Goal: Information Seeking & Learning: Learn about a topic

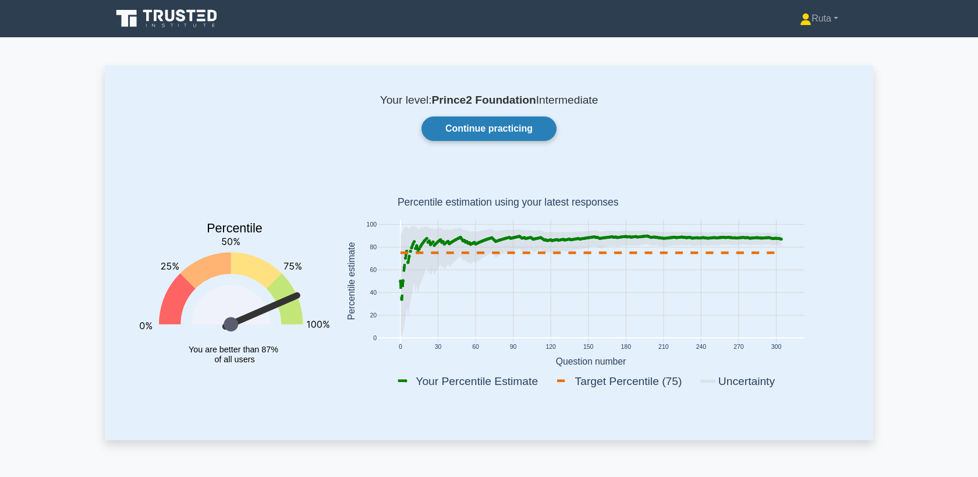
click at [517, 132] on link "Continue practicing" at bounding box center [489, 128] width 135 height 24
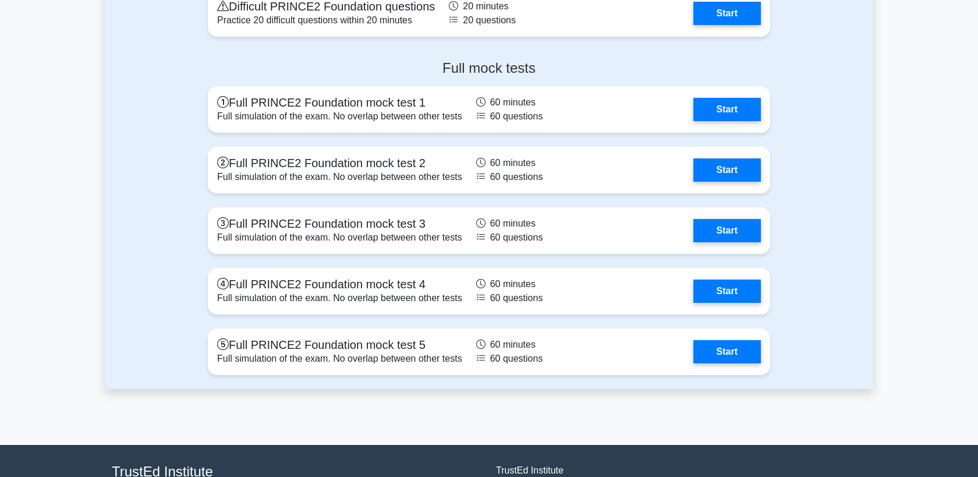
scroll to position [1520, 0]
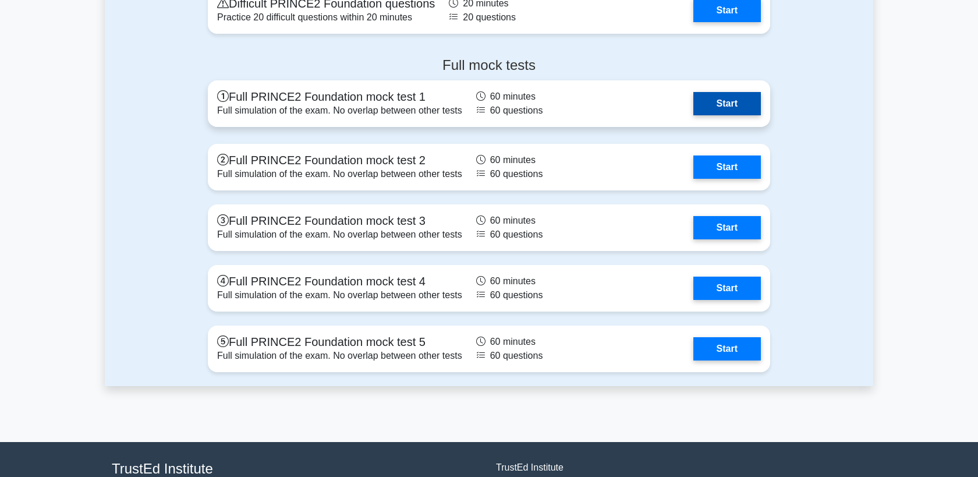
click at [717, 100] on link "Start" at bounding box center [728, 103] width 68 height 23
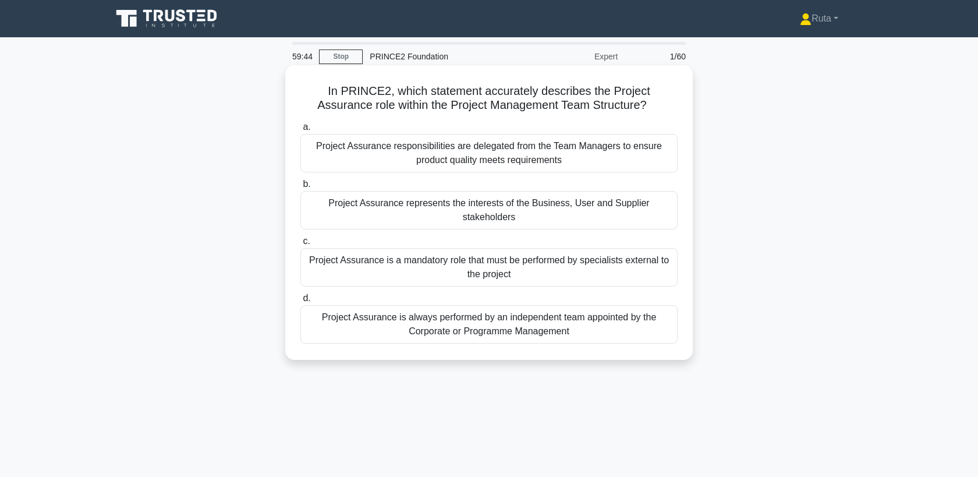
click at [485, 209] on div "Project Assurance represents the interests of the Business, User and Supplier s…" at bounding box center [489, 210] width 377 height 38
click at [301, 188] on input "b. Project Assurance represents the interests of the Business, User and Supplie…" at bounding box center [301, 185] width 0 height 8
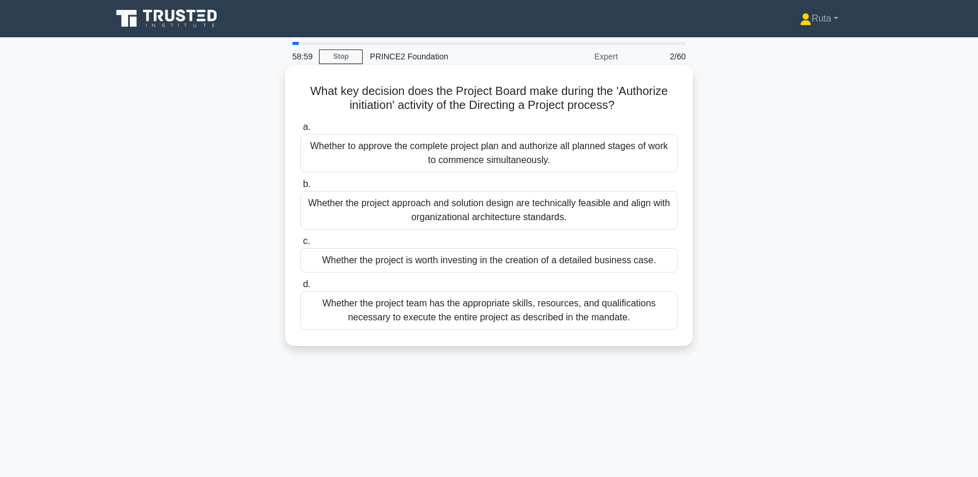
click at [454, 264] on div "Whether the project is worth investing in the creation of a detailed business c…" at bounding box center [489, 260] width 377 height 24
click at [301, 245] on input "c. Whether the project is worth investing in the creation of a detailed busines…" at bounding box center [301, 242] width 0 height 8
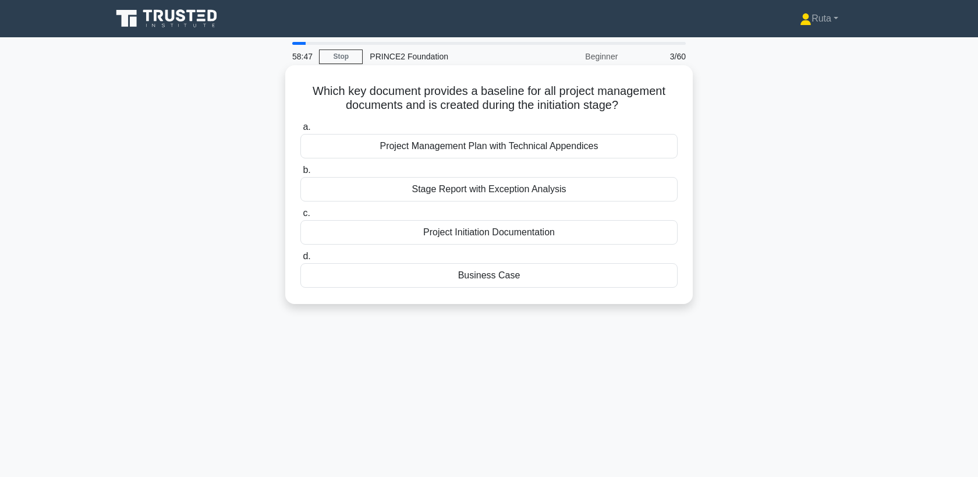
click at [463, 228] on div "Project Initiation Documentation" at bounding box center [489, 232] width 377 height 24
click at [301, 217] on input "c. Project Initiation Documentation" at bounding box center [301, 214] width 0 height 8
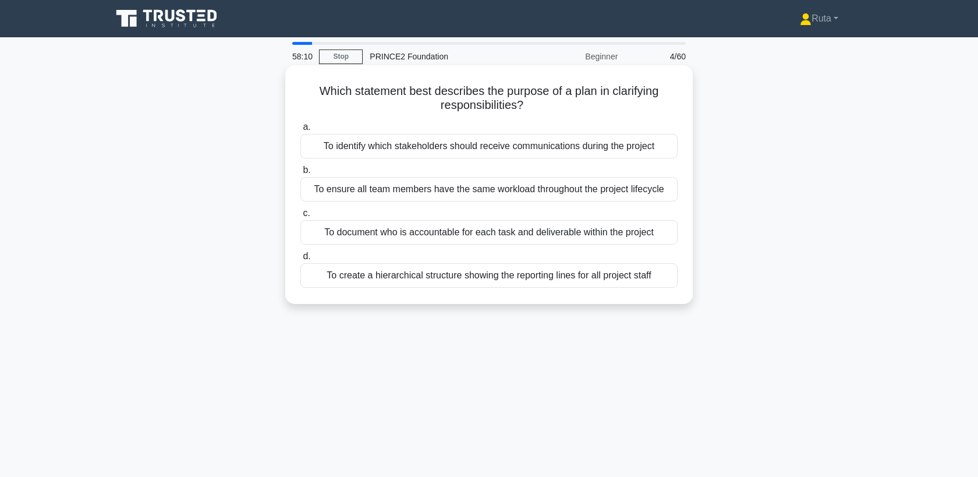
click at [463, 233] on div "To document who is accountable for each task and deliverable within the project" at bounding box center [489, 232] width 377 height 24
click at [301, 217] on input "c. To document who is accountable for each task and deliverable within the proj…" at bounding box center [301, 214] width 0 height 8
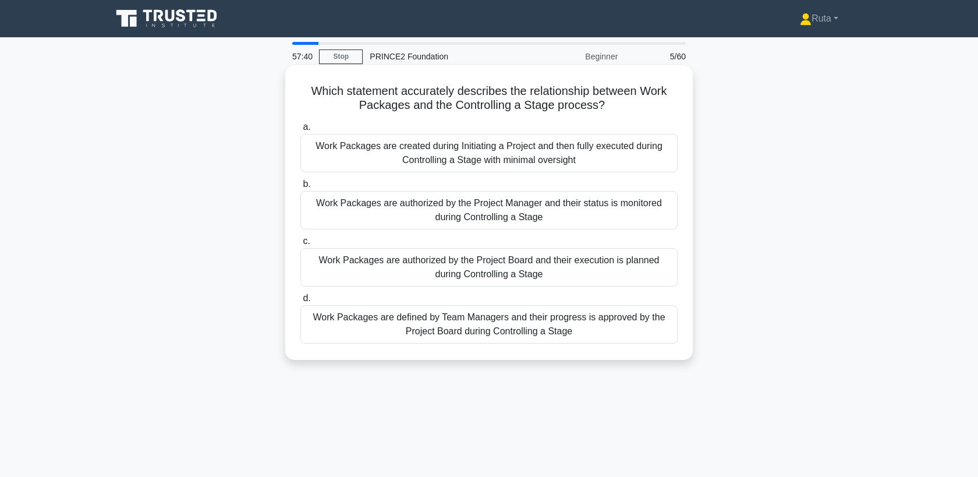
click at [451, 209] on div "Work Packages are authorized by the Project Manager and their status is monitor…" at bounding box center [489, 210] width 377 height 38
click at [301, 188] on input "b. Work Packages are authorized by the Project Manager and their status is moni…" at bounding box center [301, 185] width 0 height 8
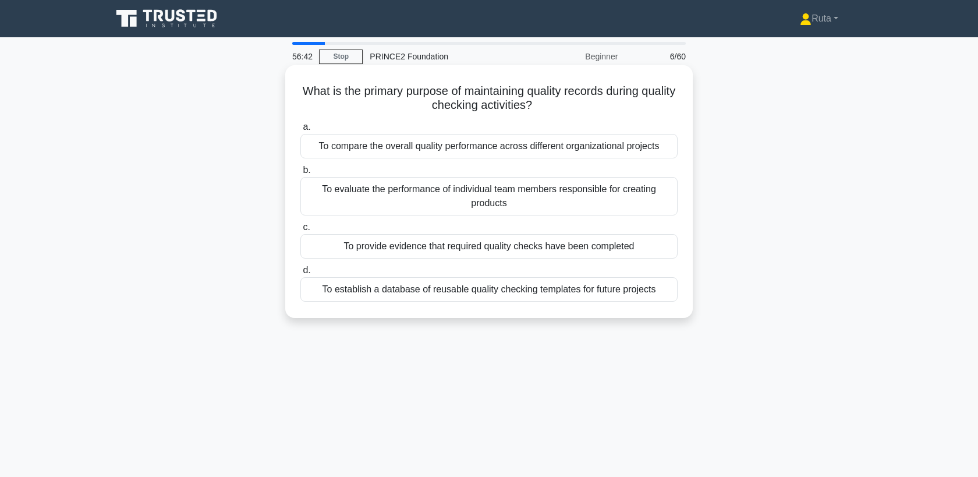
click at [448, 193] on div "To evaluate the performance of individual team members responsible for creating…" at bounding box center [489, 196] width 377 height 38
click at [301, 174] on input "b. To evaluate the performance of individual team members responsible for creat…" at bounding box center [301, 171] width 0 height 8
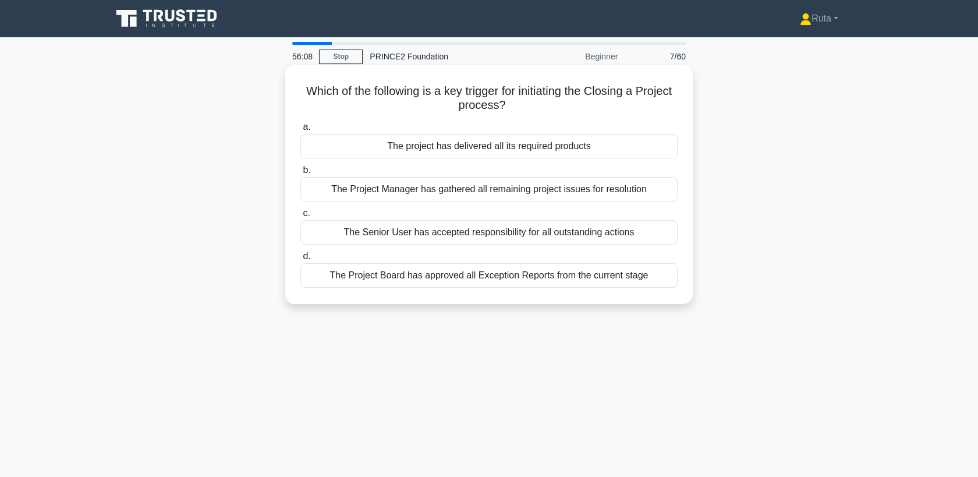
click at [440, 143] on div "The project has delivered all its required products" at bounding box center [489, 146] width 377 height 24
click at [301, 131] on input "a. The project has delivered all its required products" at bounding box center [301, 127] width 0 height 8
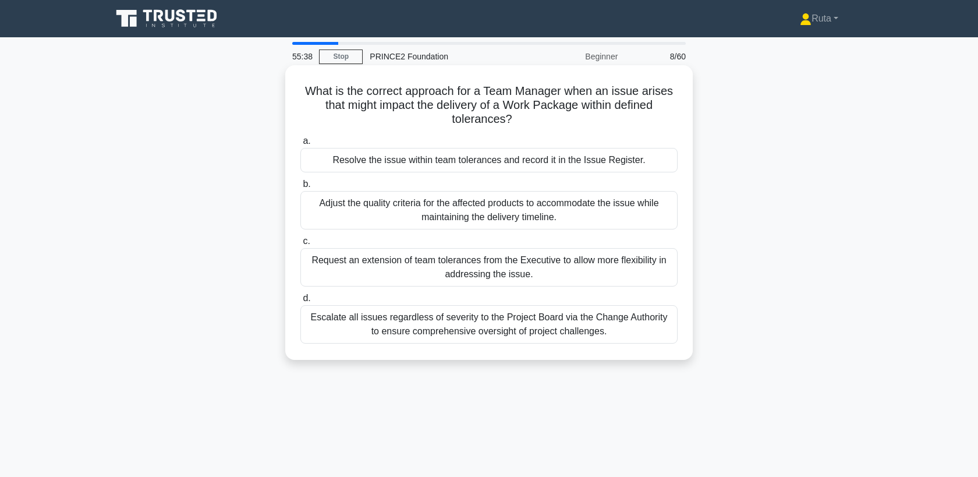
click at [419, 165] on div "Resolve the issue within team tolerances and record it in the Issue Register." at bounding box center [489, 160] width 377 height 24
click at [301, 145] on input "a. Resolve the issue within team tolerances and record it in the Issue Register." at bounding box center [301, 141] width 0 height 8
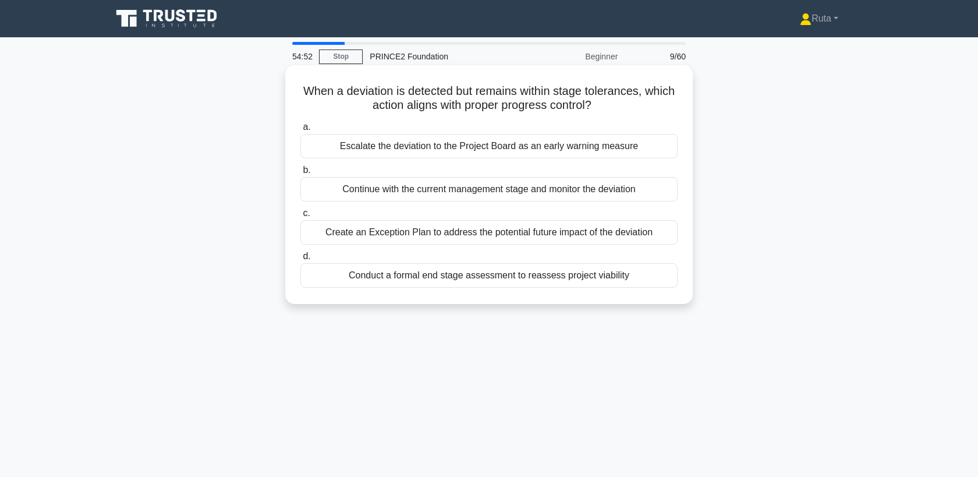
click at [425, 183] on div "Continue with the current management stage and monitor the deviation" at bounding box center [489, 189] width 377 height 24
click at [301, 174] on input "b. Continue with the current management stage and monitor the deviation" at bounding box center [301, 171] width 0 height 8
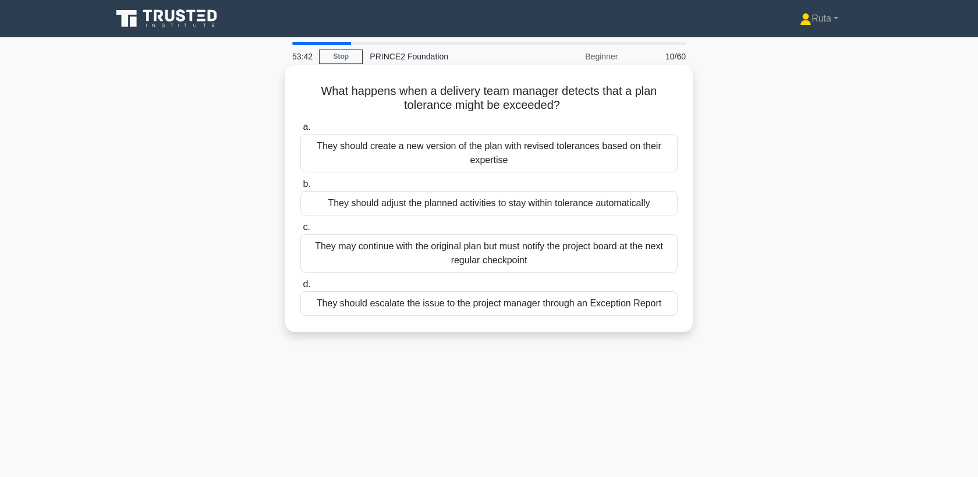
click at [392, 311] on div "They should escalate the issue to the project manager through an Exception Repo…" at bounding box center [489, 303] width 377 height 24
click at [301, 288] on input "d. They should escalate the issue to the project manager through an Exception R…" at bounding box center [301, 285] width 0 height 8
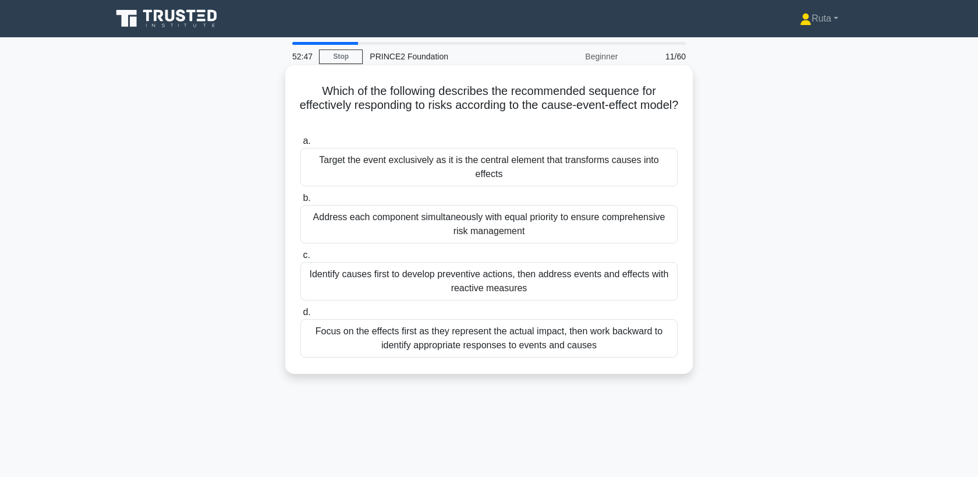
click at [384, 288] on div "Identify causes first to develop preventive actions, then address events and ef…" at bounding box center [489, 281] width 377 height 38
click at [301, 259] on input "c. Identify causes first to develop preventive actions, then address events and…" at bounding box center [301, 256] width 0 height 8
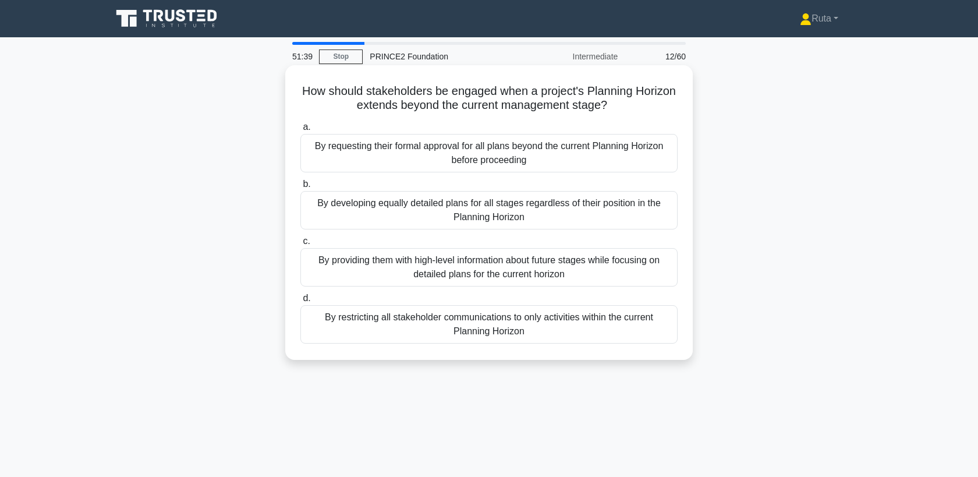
click at [408, 267] on div "By providing them with high-level information about future stages while focusin…" at bounding box center [489, 267] width 377 height 38
click at [301, 245] on input "c. By providing them with high-level information about future stages while focu…" at bounding box center [301, 242] width 0 height 8
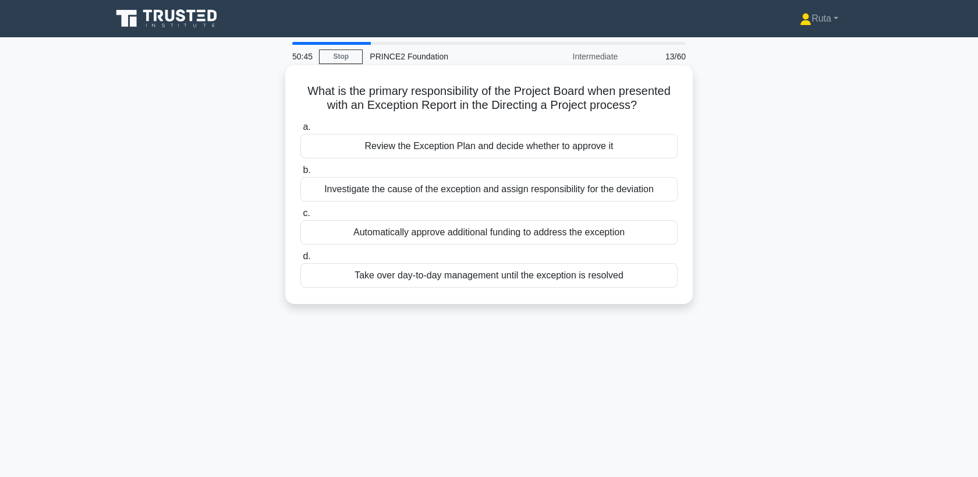
click at [418, 146] on div "Review the Exception Plan and decide whether to approve it" at bounding box center [489, 146] width 377 height 24
click at [301, 131] on input "a. Review the Exception Plan and decide whether to approve it" at bounding box center [301, 127] width 0 height 8
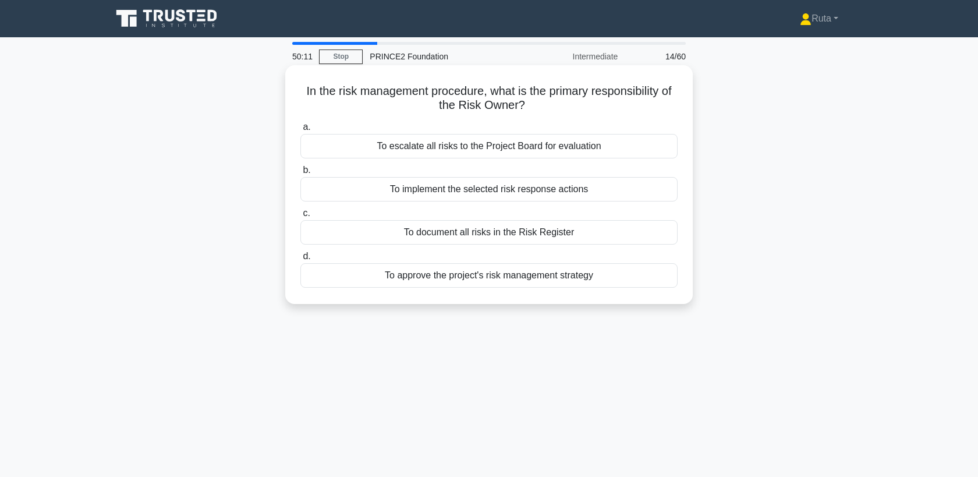
click at [397, 186] on div "To implement the selected risk response actions" at bounding box center [489, 189] width 377 height 24
click at [301, 174] on input "b. To implement the selected risk response actions" at bounding box center [301, 171] width 0 height 8
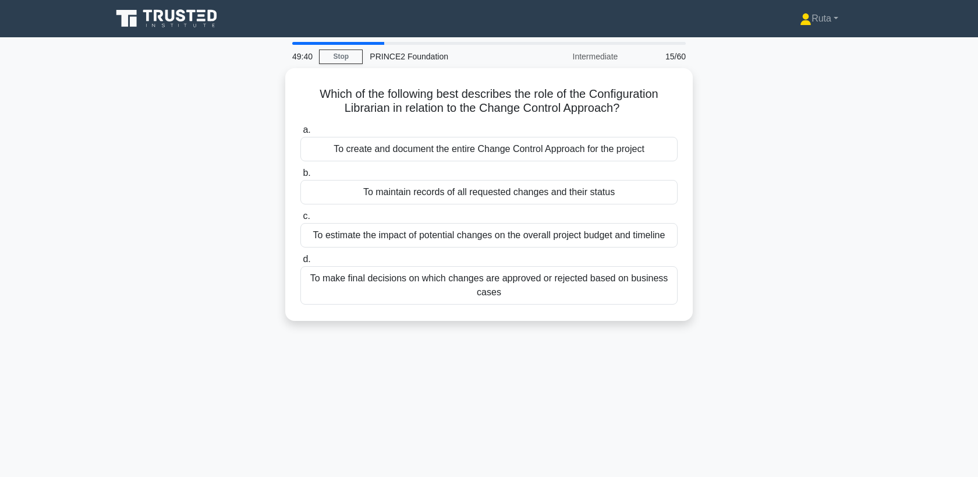
click at [397, 186] on div "To maintain records of all requested changes and their status" at bounding box center [489, 192] width 377 height 24
click at [301, 177] on input "b. To maintain records of all requested changes and their status" at bounding box center [301, 173] width 0 height 8
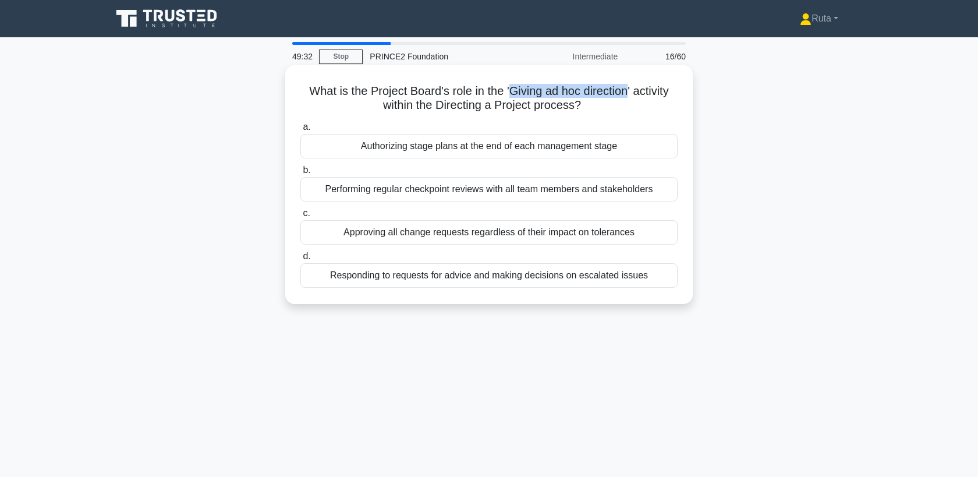
drag, startPoint x: 513, startPoint y: 90, endPoint x: 626, endPoint y: 93, distance: 112.5
click at [626, 93] on h5 "What is the Project Board's role in the 'Giving ad hoc direction' activity with…" at bounding box center [489, 98] width 380 height 29
copy h5 "Giving ad hoc direction"
click at [422, 276] on div "Responding to requests for advice and making decisions on escalated issues" at bounding box center [489, 275] width 377 height 24
click at [301, 260] on input "d. Responding to requests for advice and making decisions on escalated issues" at bounding box center [301, 257] width 0 height 8
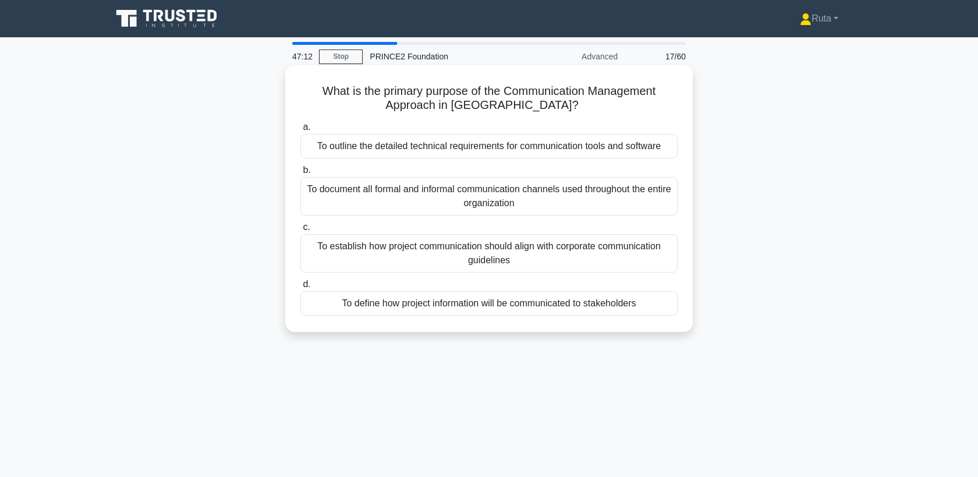
click at [435, 304] on div "To define how project information will be communicated to stakeholders" at bounding box center [489, 303] width 377 height 24
click at [301, 288] on input "d. To define how project information will be communicated to stakeholders" at bounding box center [301, 285] width 0 height 8
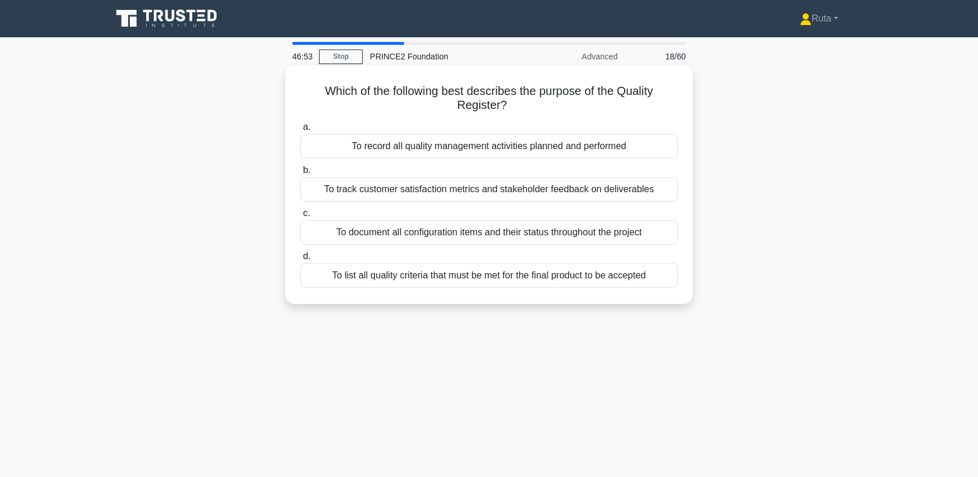
click at [436, 143] on div "To record all quality management activities planned and performed" at bounding box center [489, 146] width 377 height 24
click at [301, 131] on input "a. To record all quality management activities planned and performed" at bounding box center [301, 127] width 0 height 8
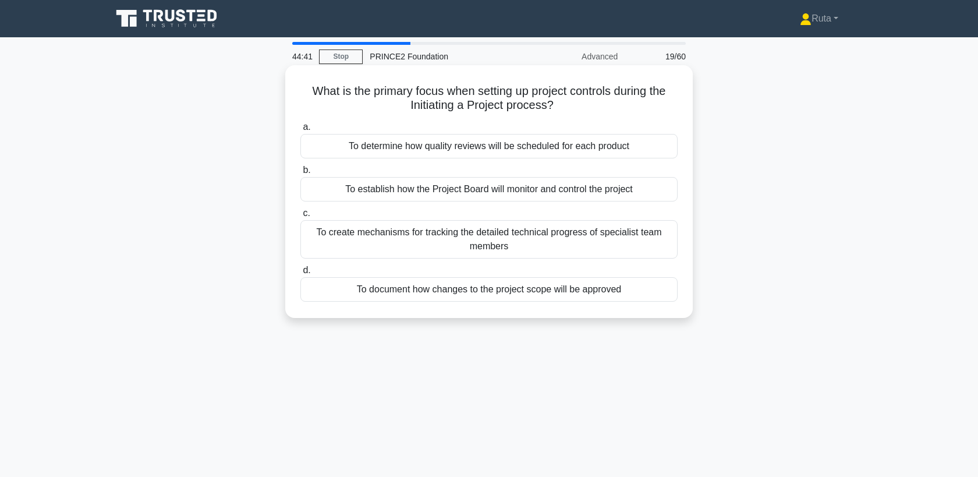
click at [433, 146] on div "To determine how quality reviews will be scheduled for each product" at bounding box center [489, 146] width 377 height 24
click at [301, 131] on input "a. To determine how quality reviews will be scheduled for each product" at bounding box center [301, 127] width 0 height 8
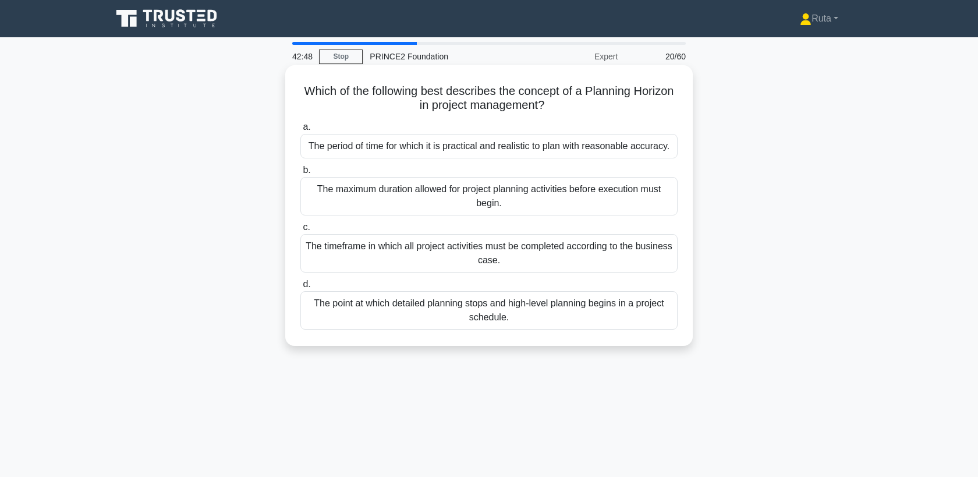
click at [371, 143] on div "The period of time for which it is practical and realistic to plan with reasona…" at bounding box center [489, 146] width 377 height 24
click at [301, 131] on input "a. The period of time for which it is practical and realistic to plan with reas…" at bounding box center [301, 127] width 0 height 8
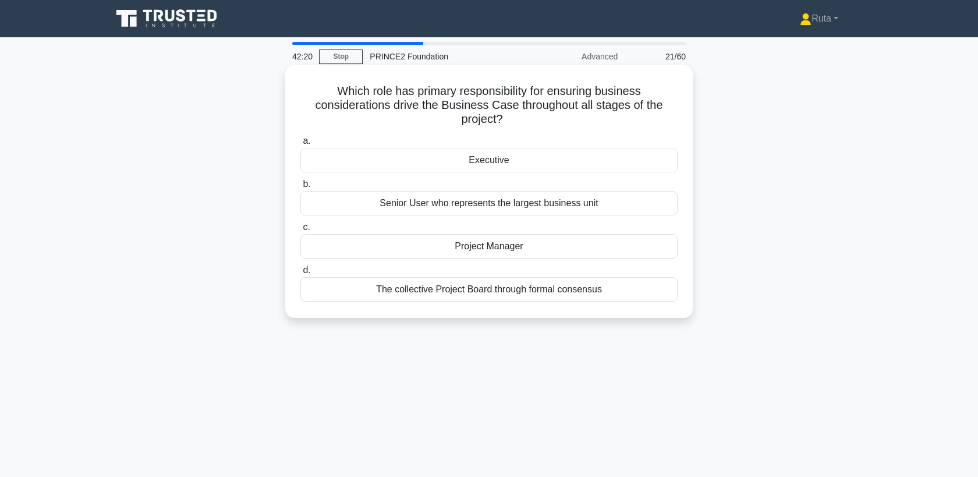
click at [390, 148] on div "Executive" at bounding box center [489, 160] width 377 height 24
click at [301, 142] on input "a. Executive" at bounding box center [301, 141] width 0 height 8
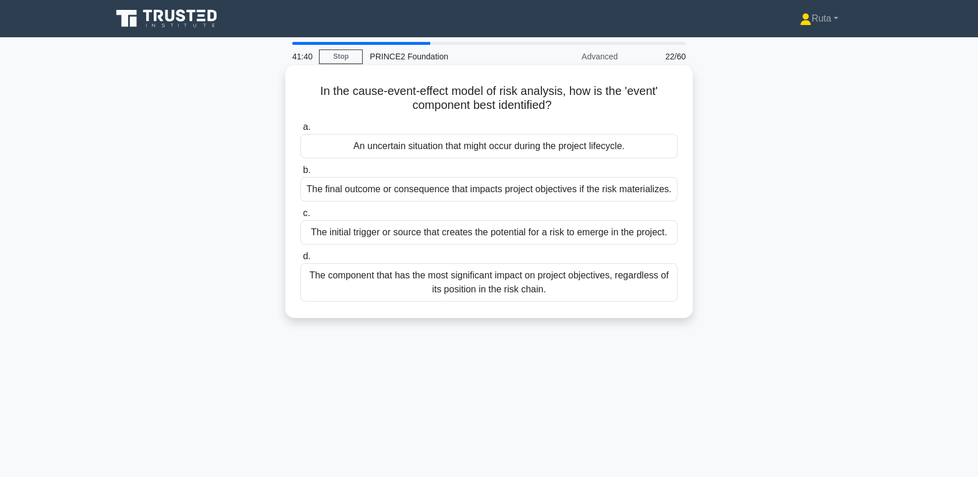
click at [412, 148] on div "An uncertain situation that might occur during the project lifecycle." at bounding box center [489, 146] width 377 height 24
click at [301, 131] on input "a. An uncertain situation that might occur during the project lifecycle." at bounding box center [301, 127] width 0 height 8
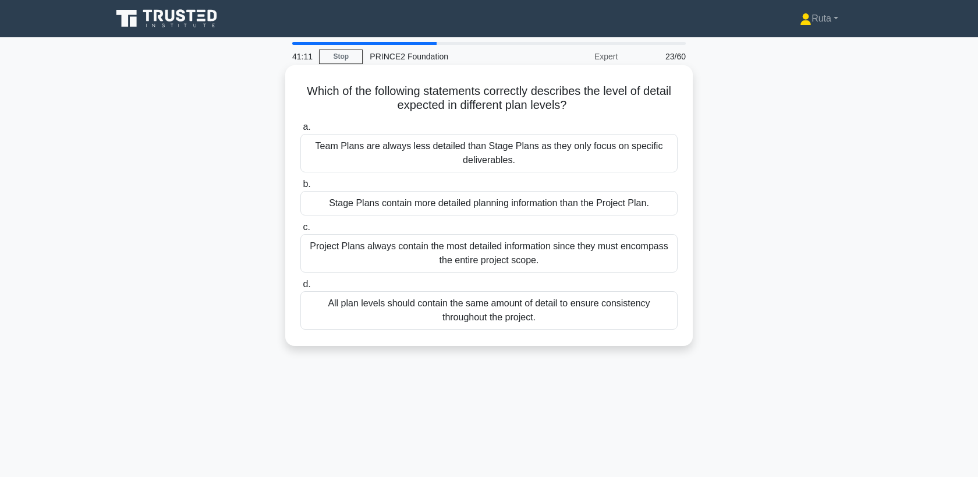
click at [357, 202] on div "Stage Plans contain more detailed planning information than the Project Plan." at bounding box center [489, 203] width 377 height 24
click at [301, 188] on input "b. Stage Plans contain more detailed planning information than the Project Plan." at bounding box center [301, 185] width 0 height 8
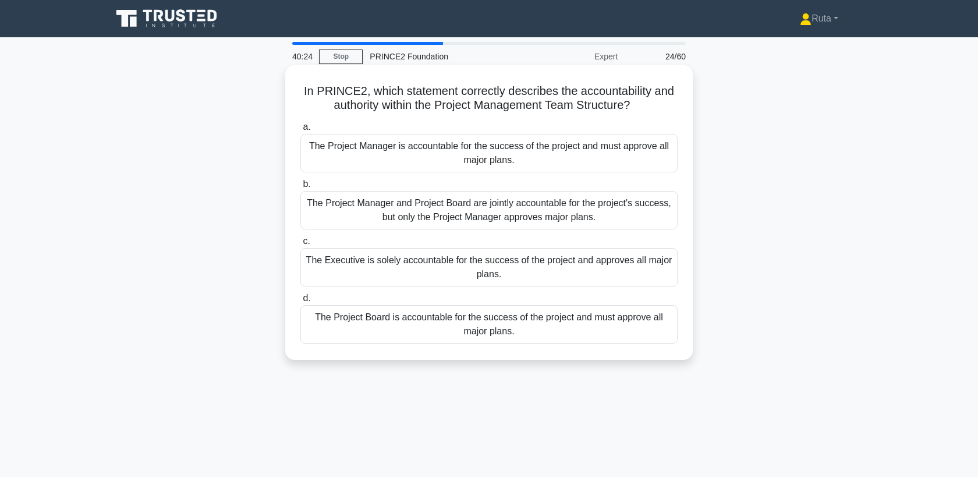
click at [435, 273] on div "The Executive is solely accountable for the success of the project and approves…" at bounding box center [489, 267] width 377 height 38
click at [301, 245] on input "c. The Executive is solely accountable for the success of the project and appro…" at bounding box center [301, 242] width 0 height 8
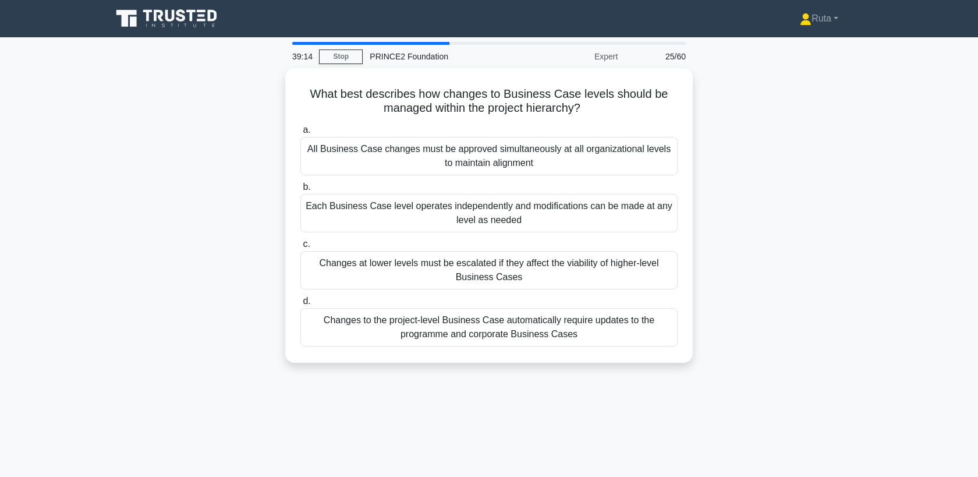
click at [435, 273] on div "Changes at lower levels must be escalated if they affect the viability of highe…" at bounding box center [489, 270] width 377 height 38
click at [301, 248] on input "c. Changes at lower levels must be escalated if they affect the viability of hi…" at bounding box center [301, 245] width 0 height 8
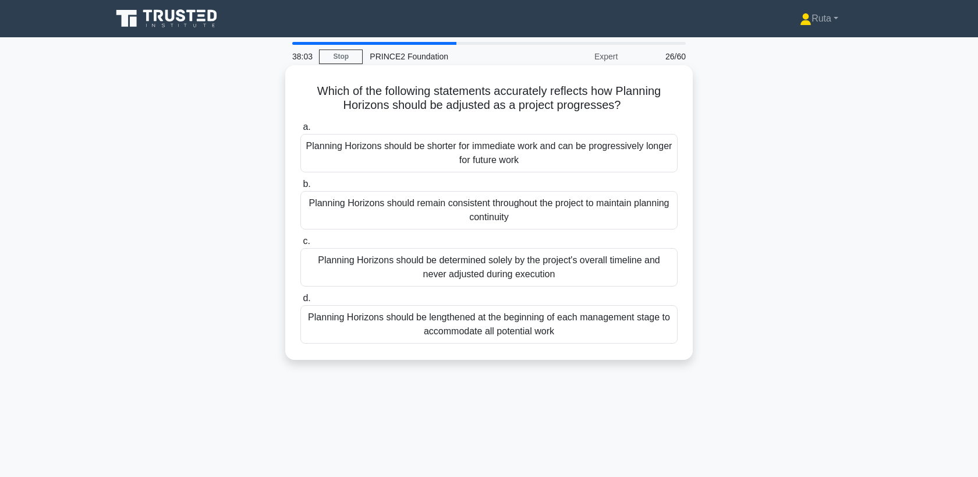
click at [345, 328] on div "Planning Horizons should be lengthened at the beginning of each management stag…" at bounding box center [489, 324] width 377 height 38
click at [301, 302] on input "d. Planning Horizons should be lengthened at the beginning of each management s…" at bounding box center [301, 299] width 0 height 8
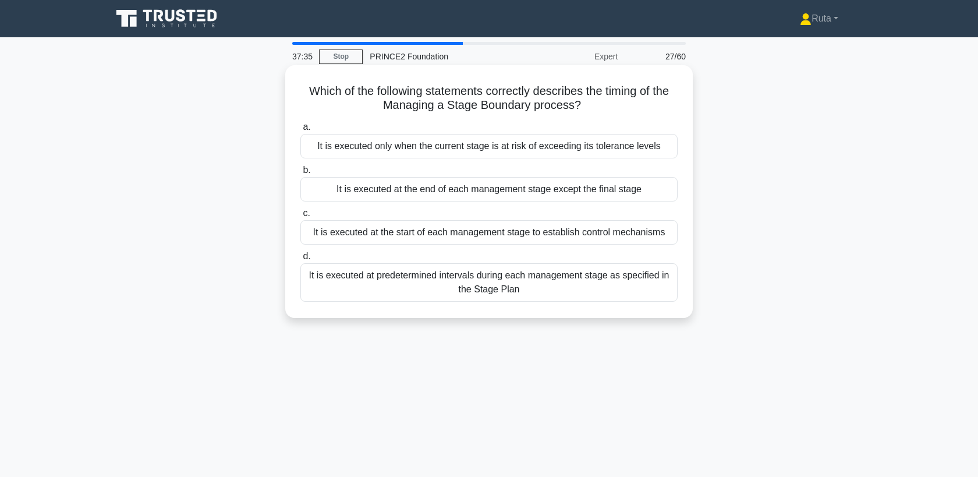
click at [372, 184] on div "It is executed at the end of each management stage except the final stage" at bounding box center [489, 189] width 377 height 24
click at [301, 174] on input "b. It is executed at the end of each management stage except the final stage" at bounding box center [301, 171] width 0 height 8
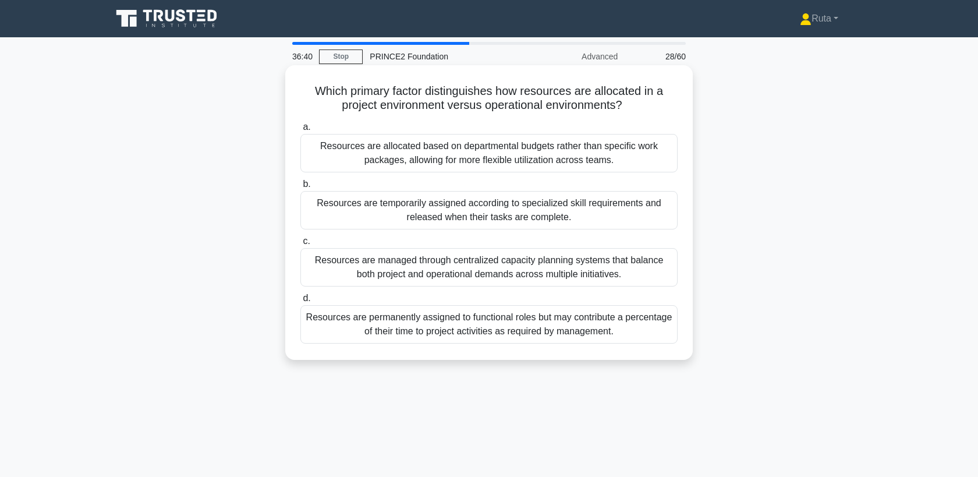
click at [377, 213] on div "Resources are temporarily assigned according to specialized skill requirements …" at bounding box center [489, 210] width 377 height 38
click at [301, 188] on input "b. Resources are temporarily assigned according to specialized skill requiremen…" at bounding box center [301, 185] width 0 height 8
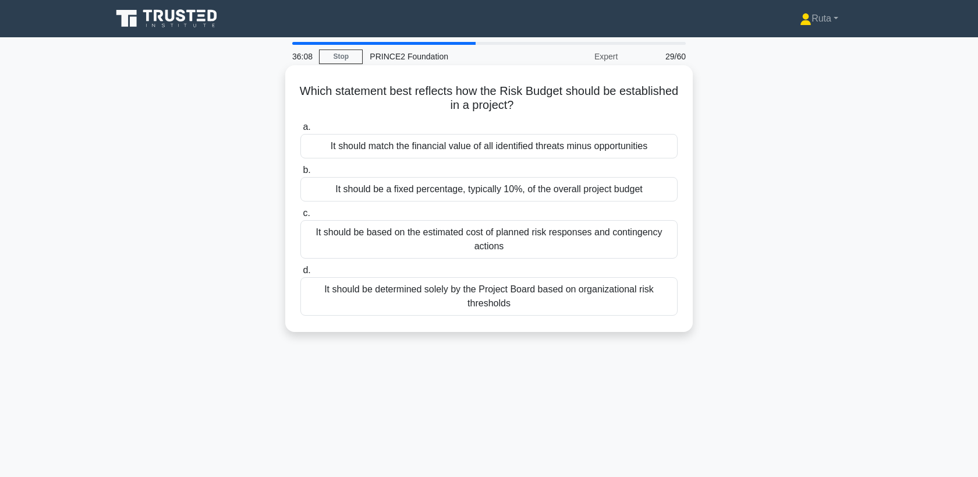
click at [375, 229] on div "It should be based on the estimated cost of planned risk responses and continge…" at bounding box center [489, 239] width 377 height 38
click at [301, 217] on input "c. It should be based on the estimated cost of planned risk responses and conti…" at bounding box center [301, 214] width 0 height 8
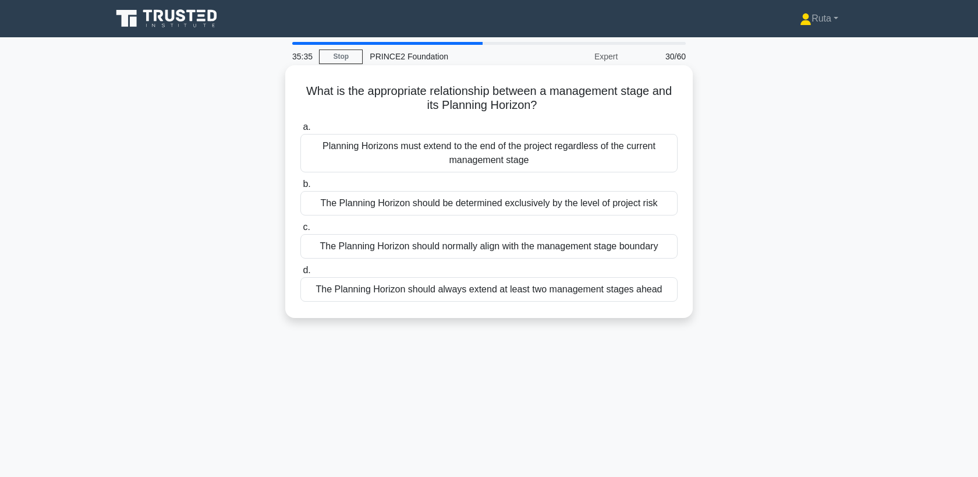
click at [389, 245] on div "The Planning Horizon should normally align with the management stage boundary" at bounding box center [489, 246] width 377 height 24
click at [301, 231] on input "c. The Planning Horizon should normally align with the management stage boundary" at bounding box center [301, 228] width 0 height 8
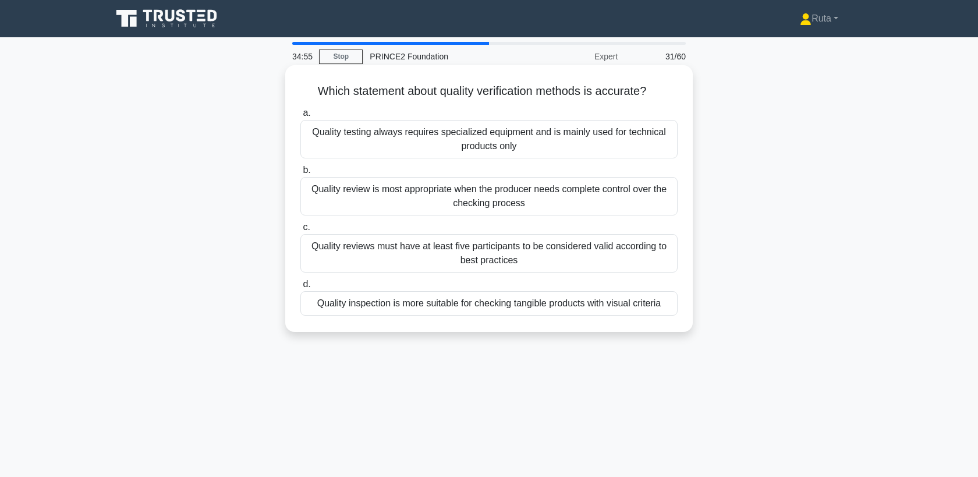
click at [402, 207] on div "Quality review is most appropriate when the producer needs complete control ove…" at bounding box center [489, 196] width 377 height 38
click at [301, 174] on input "b. Quality review is most appropriate when the producer needs complete control …" at bounding box center [301, 171] width 0 height 8
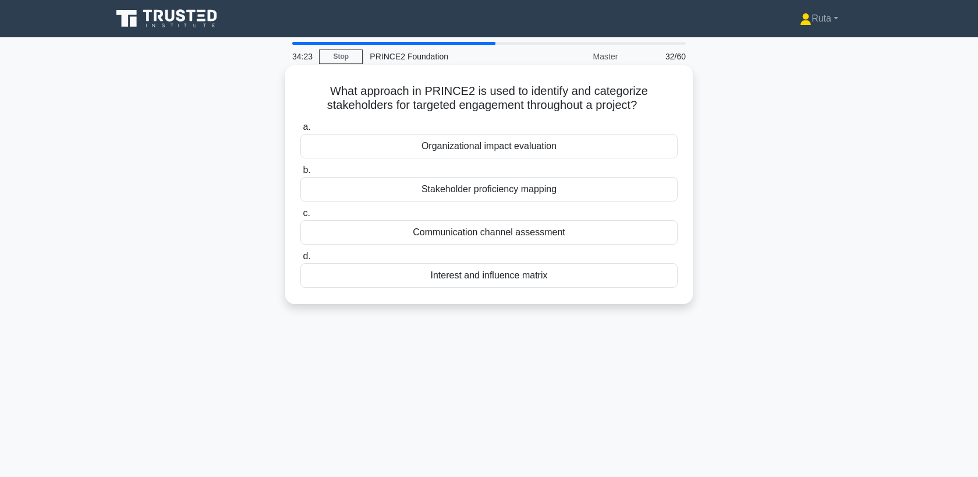
click at [446, 192] on div "Stakeholder proficiency mapping" at bounding box center [489, 189] width 377 height 24
click at [301, 174] on input "b. Stakeholder proficiency mapping" at bounding box center [301, 171] width 0 height 8
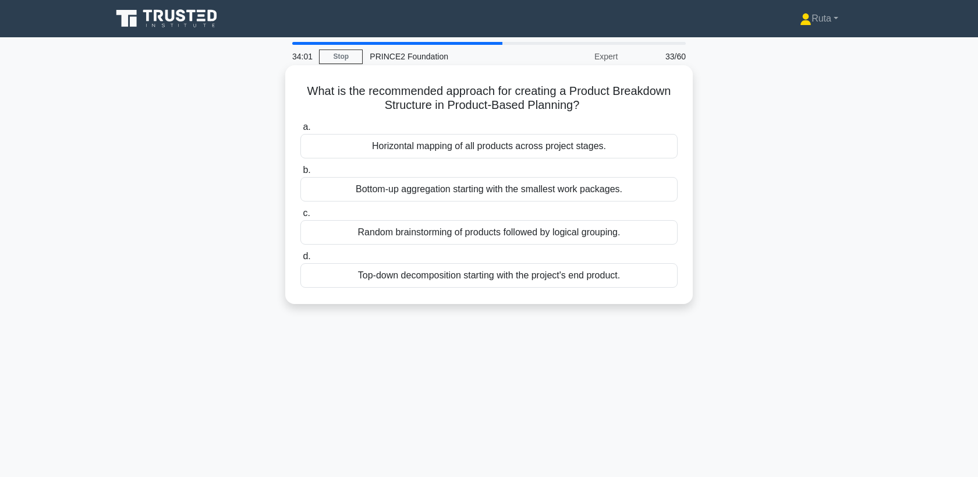
click at [493, 143] on div "Horizontal mapping of all products across project stages." at bounding box center [489, 146] width 377 height 24
click at [301, 131] on input "a. Horizontal mapping of all products across project stages." at bounding box center [301, 127] width 0 height 8
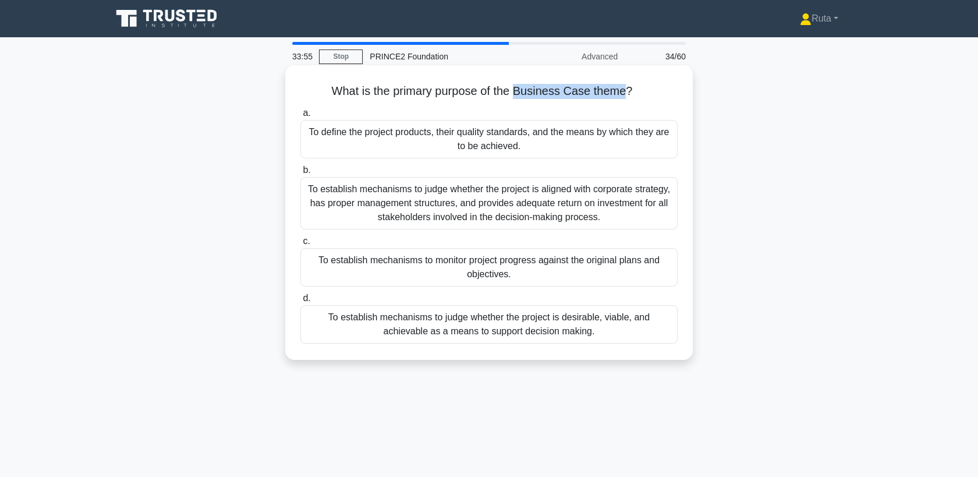
drag, startPoint x: 515, startPoint y: 91, endPoint x: 622, endPoint y: 93, distance: 106.6
click at [622, 93] on h5 "What is the primary purpose of the Business Case theme? .spinner_0XTQ{transform…" at bounding box center [489, 91] width 380 height 15
copy h5 "Business Case theme"
click at [336, 322] on div "To establish mechanisms to judge whether the project is desirable, viable, and …" at bounding box center [489, 324] width 377 height 38
click at [301, 302] on input "d. To establish mechanisms to judge whether the project is desirable, viable, a…" at bounding box center [301, 299] width 0 height 8
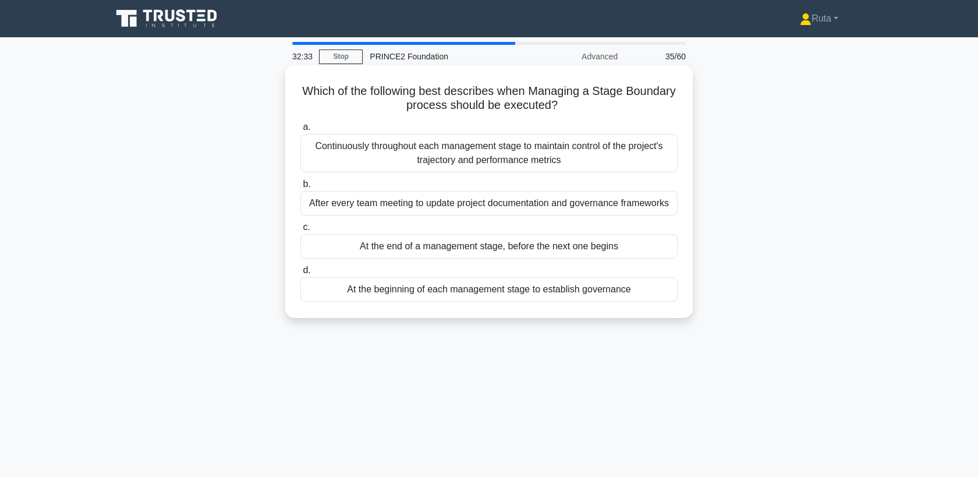
click at [363, 251] on div "At the end of a management stage, before the next one begins" at bounding box center [489, 246] width 377 height 24
click at [301, 231] on input "c. At the end of a management stage, before the next one begins" at bounding box center [301, 228] width 0 height 8
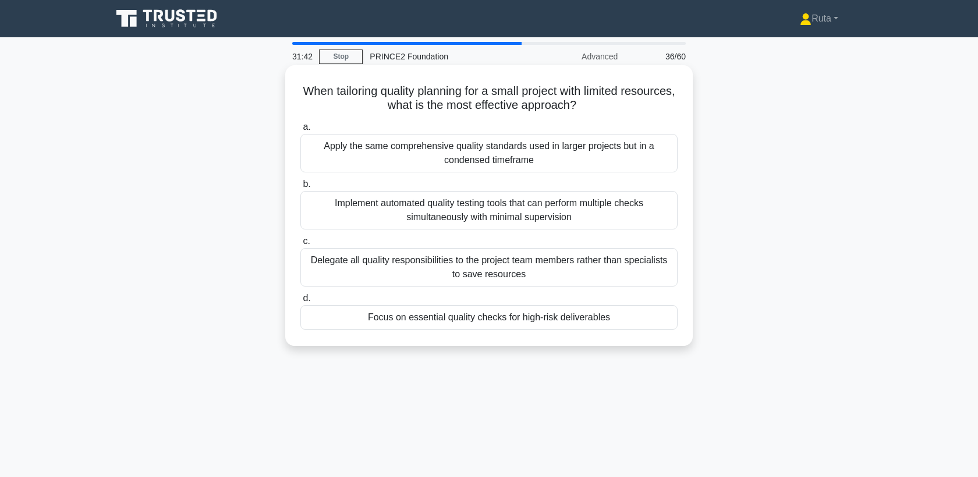
click at [398, 159] on div "Apply the same comprehensive quality standards used in larger projects but in a…" at bounding box center [489, 153] width 377 height 38
click at [301, 131] on input "a. Apply the same comprehensive quality standards used in larger projects but i…" at bounding box center [301, 127] width 0 height 8
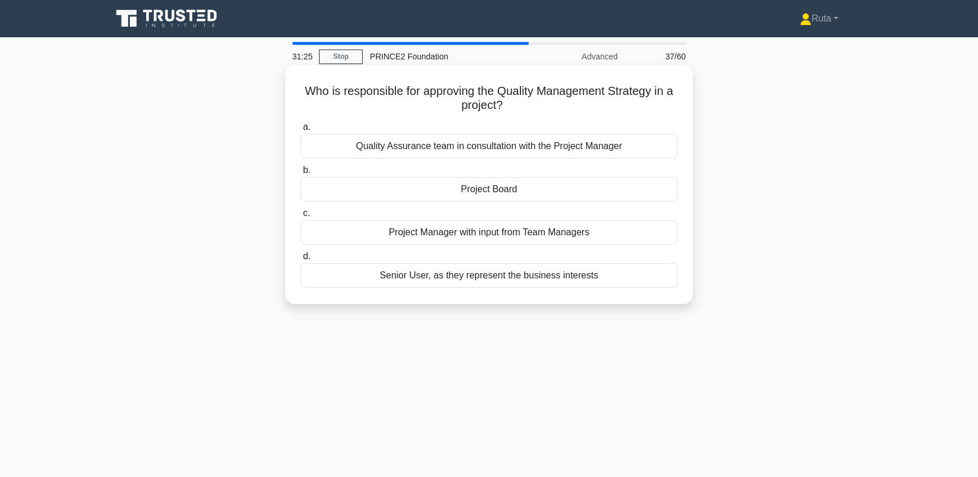
click at [382, 195] on div "Project Board" at bounding box center [489, 189] width 377 height 24
click at [301, 174] on input "b. Project Board" at bounding box center [301, 171] width 0 height 8
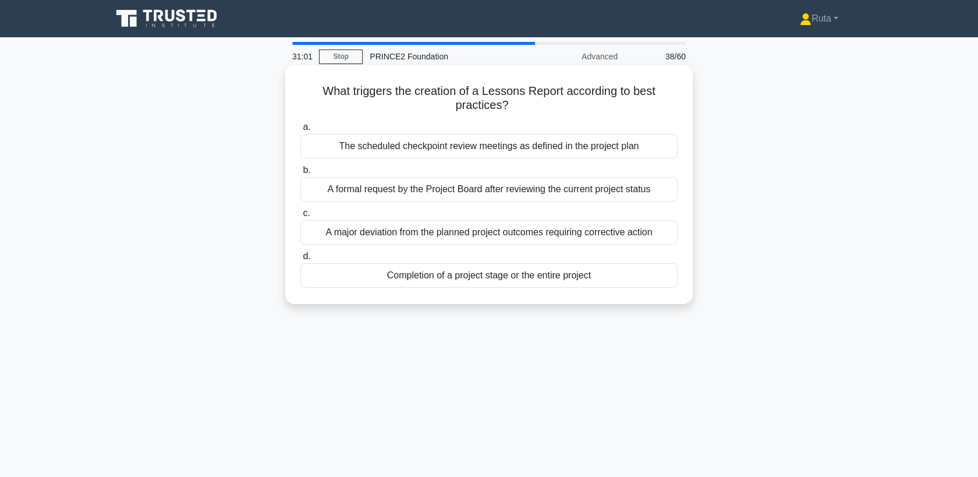
click at [360, 280] on div "Completion of a project stage or the entire project" at bounding box center [489, 275] width 377 height 24
click at [301, 260] on input "d. Completion of a project stage or the entire project" at bounding box center [301, 257] width 0 height 8
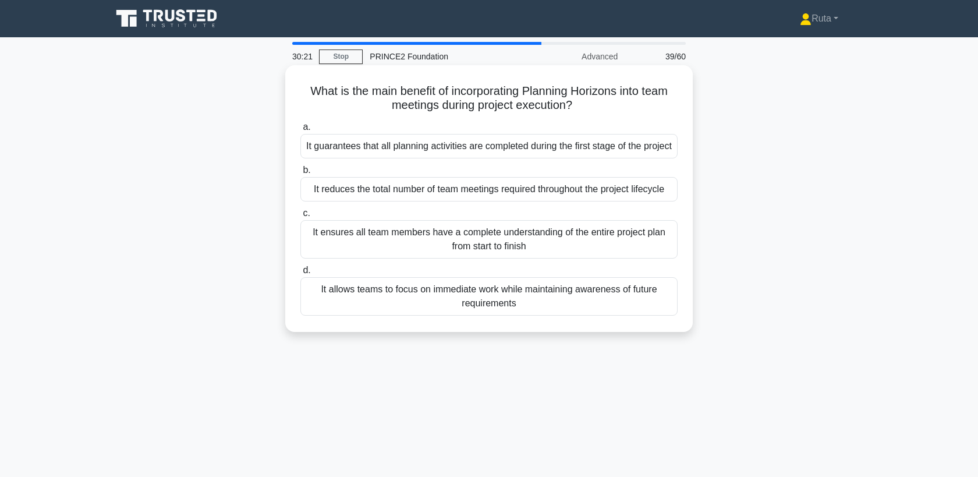
click at [365, 308] on div "It allows teams to focus on immediate work while maintaining awareness of futur…" at bounding box center [489, 296] width 377 height 38
click at [301, 274] on input "d. It allows teams to focus on immediate work while maintaining awareness of fu…" at bounding box center [301, 271] width 0 height 8
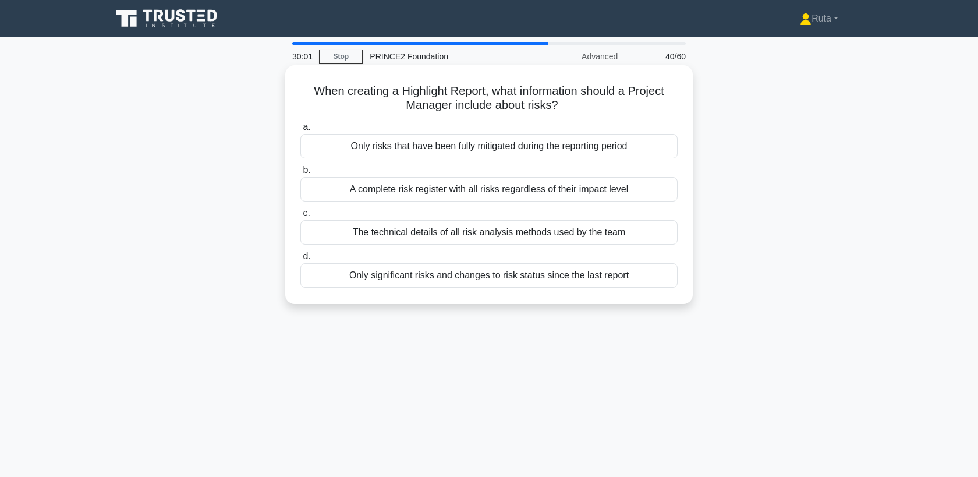
click at [418, 274] on div "Only significant risks and changes to risk status since the last report" at bounding box center [489, 275] width 377 height 24
click at [301, 260] on input "d. Only significant risks and changes to risk status since the last report" at bounding box center [301, 257] width 0 height 8
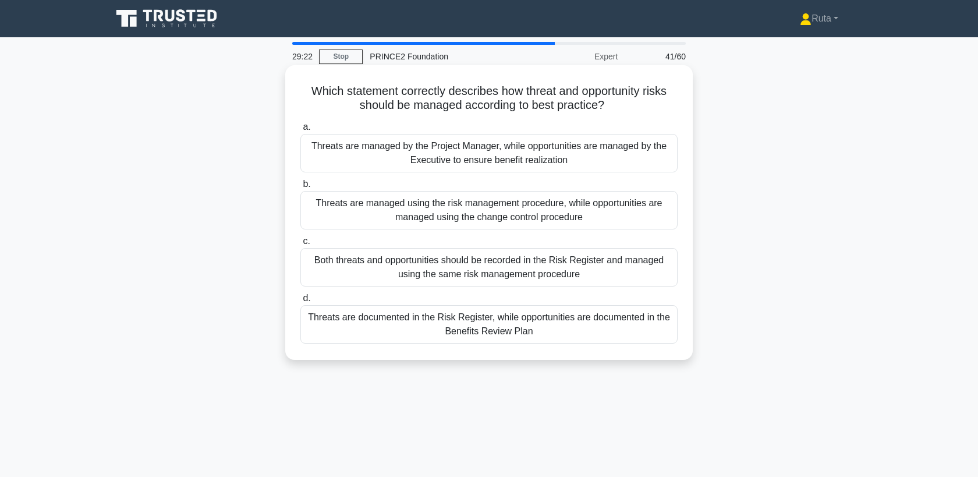
click at [414, 269] on div "Both threats and opportunities should be recorded in the Risk Register and mana…" at bounding box center [489, 267] width 377 height 38
click at [301, 245] on input "c. Both threats and opportunities should be recorded in the Risk Register and m…" at bounding box center [301, 242] width 0 height 8
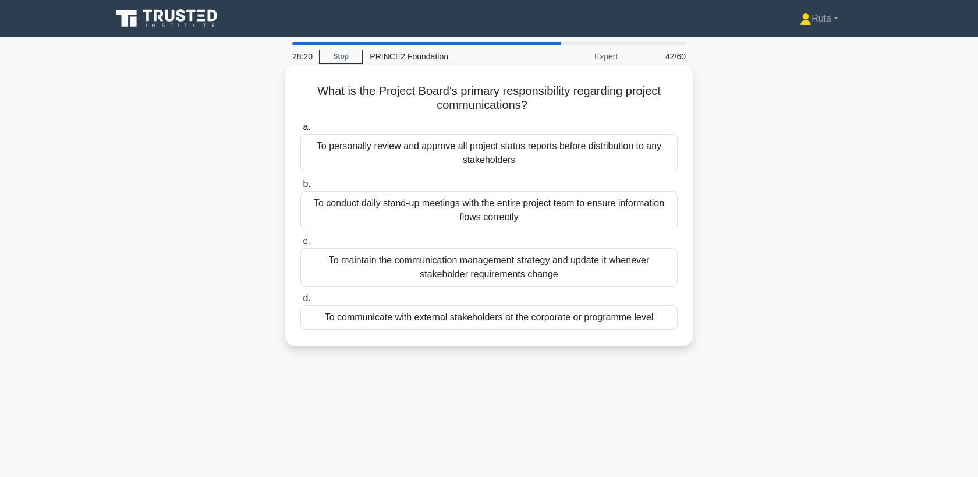
click at [439, 142] on div "To personally review and approve all project status reports before distribution…" at bounding box center [489, 153] width 377 height 38
click at [301, 131] on input "a. To personally review and approve all project status reports before distribut…" at bounding box center [301, 127] width 0 height 8
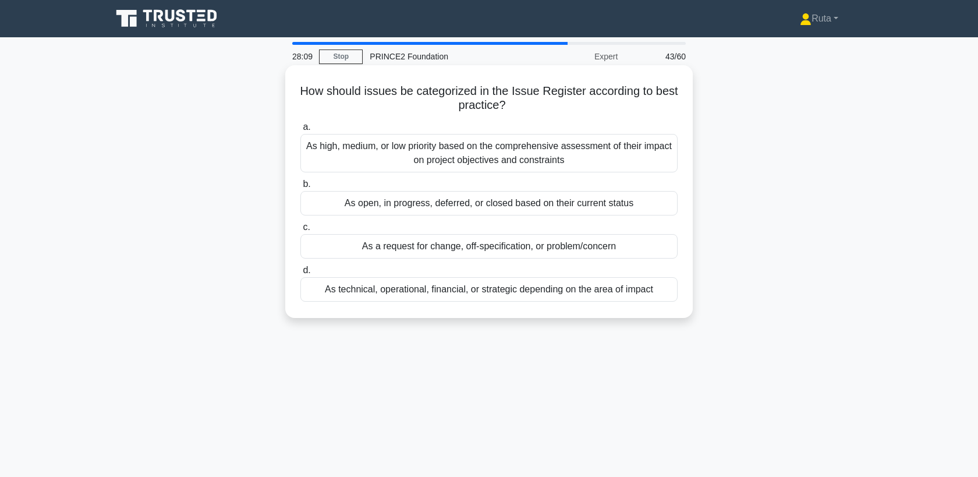
click at [422, 249] on div "As a request for change, off-specification, or problem/concern" at bounding box center [489, 246] width 377 height 24
click at [301, 231] on input "c. As a request for change, off-specification, or problem/concern" at bounding box center [301, 228] width 0 height 8
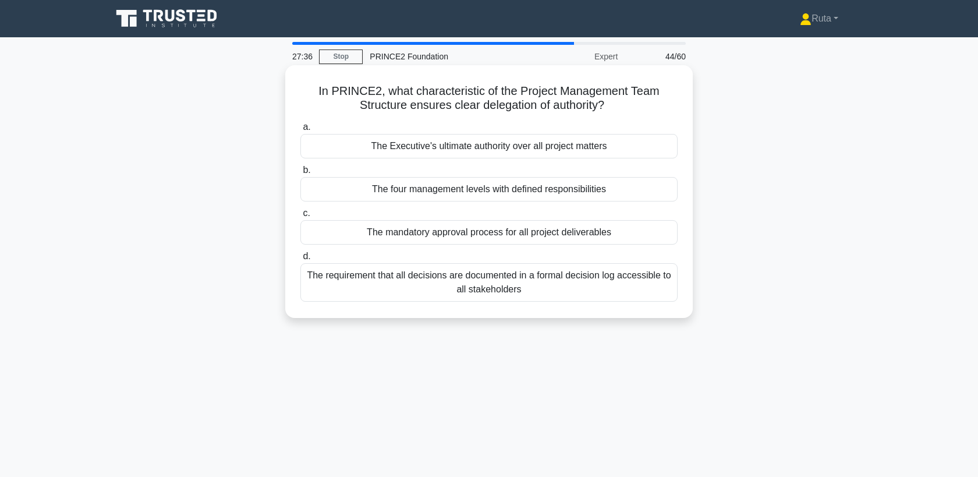
click at [511, 196] on div "The four management levels with defined responsibilities" at bounding box center [489, 189] width 377 height 24
click at [301, 174] on input "b. The four management levels with defined responsibilities" at bounding box center [301, 171] width 0 height 8
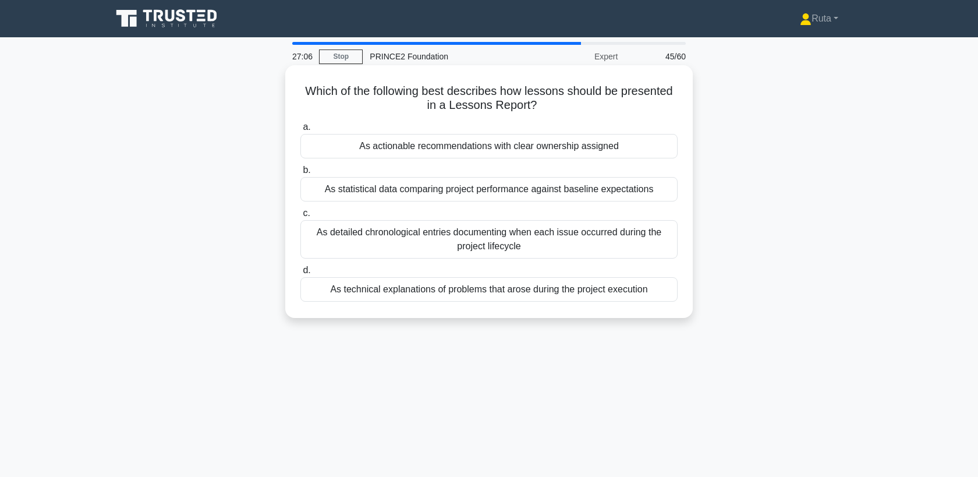
click at [515, 150] on div "As actionable recommendations with clear ownership assigned" at bounding box center [489, 146] width 377 height 24
click at [301, 131] on input "a. As actionable recommendations with clear ownership assigned" at bounding box center [301, 127] width 0 height 8
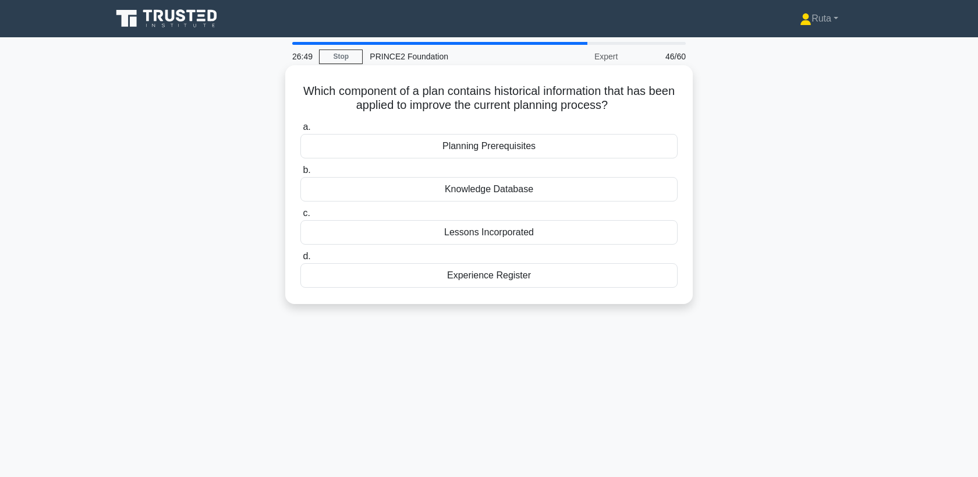
click at [509, 229] on div "Lessons Incorporated" at bounding box center [489, 232] width 377 height 24
click at [301, 217] on input "c. Lessons Incorporated" at bounding box center [301, 214] width 0 height 8
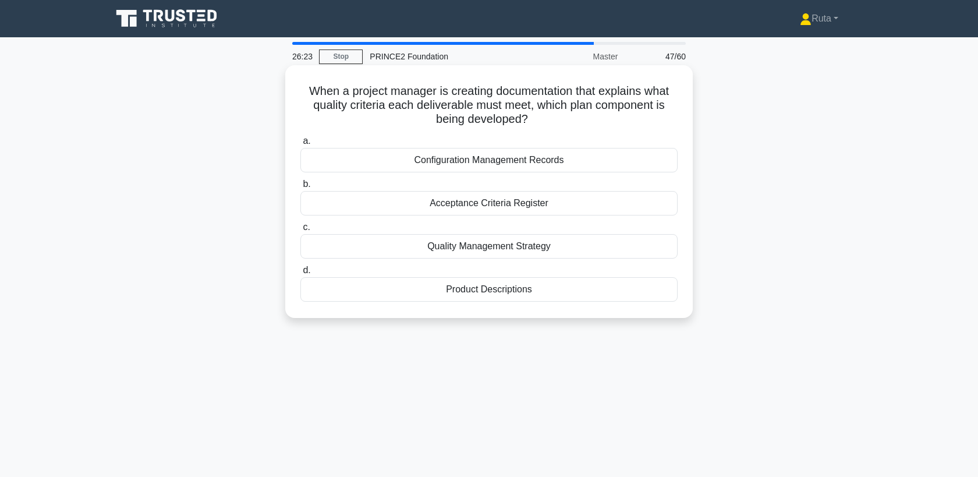
click at [468, 285] on div "Product Descriptions" at bounding box center [489, 289] width 377 height 24
click at [301, 274] on input "d. Product Descriptions" at bounding box center [301, 271] width 0 height 8
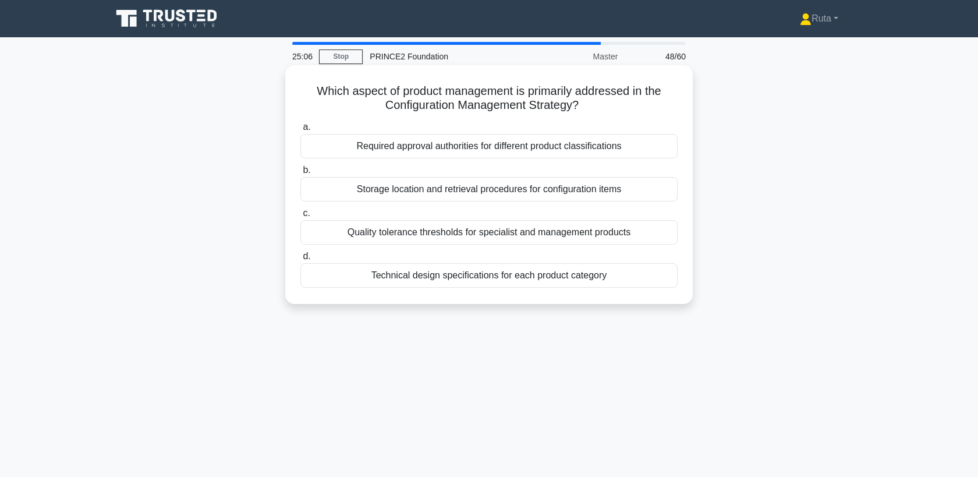
click at [354, 246] on div "a. Required approval authorities for different product classifications b. Stora…" at bounding box center [489, 204] width 391 height 172
click at [344, 231] on div "Quality tolerance thresholds for specialist and management products" at bounding box center [489, 232] width 377 height 24
click at [301, 217] on input "c. Quality tolerance thresholds for specialist and management products" at bounding box center [301, 214] width 0 height 8
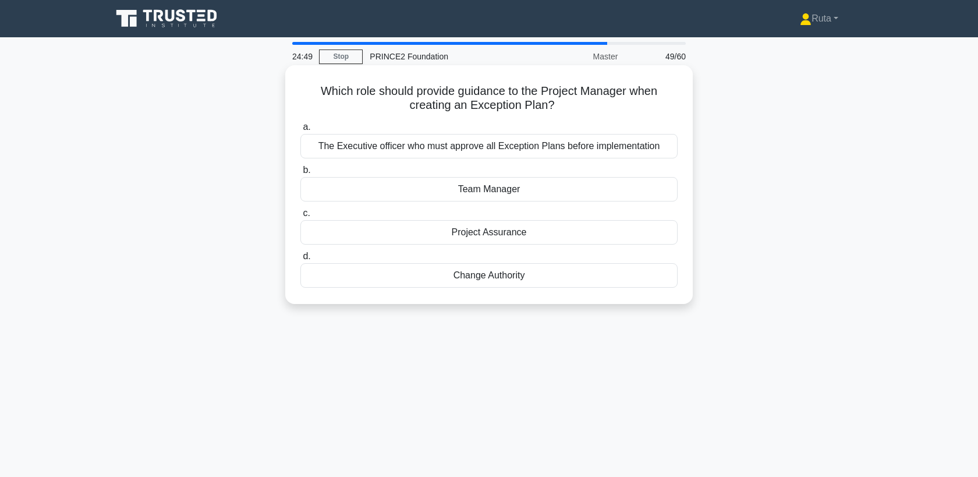
click at [436, 229] on div "Project Assurance" at bounding box center [489, 232] width 377 height 24
click at [301, 217] on input "c. Project Assurance" at bounding box center [301, 214] width 0 height 8
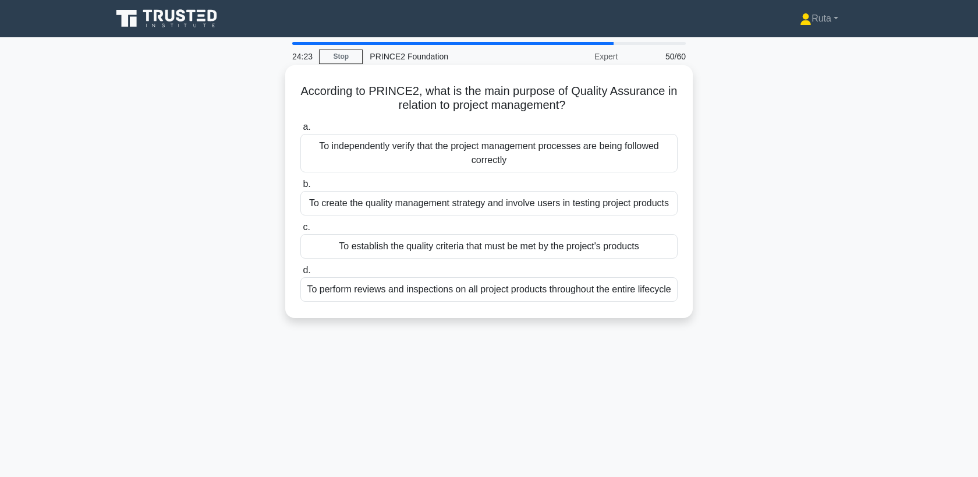
click at [433, 244] on div "To establish the quality criteria that must be met by the project's products" at bounding box center [489, 246] width 377 height 24
click at [301, 231] on input "c. To establish the quality criteria that must be met by the project's products" at bounding box center [301, 228] width 0 height 8
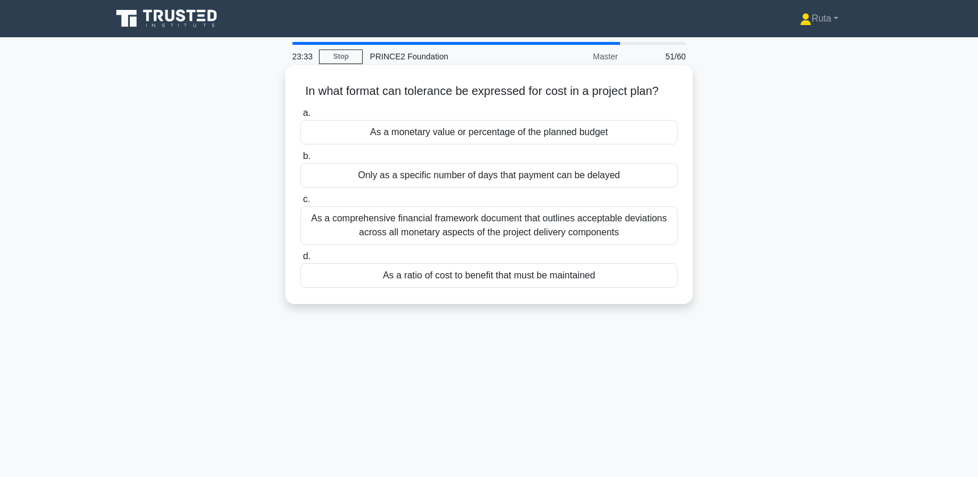
click at [433, 222] on div "As a comprehensive financial framework document that outlines acceptable deviat…" at bounding box center [489, 225] width 377 height 38
click at [301, 203] on input "c. As a comprehensive financial framework document that outlines acceptable dev…" at bounding box center [301, 200] width 0 height 8
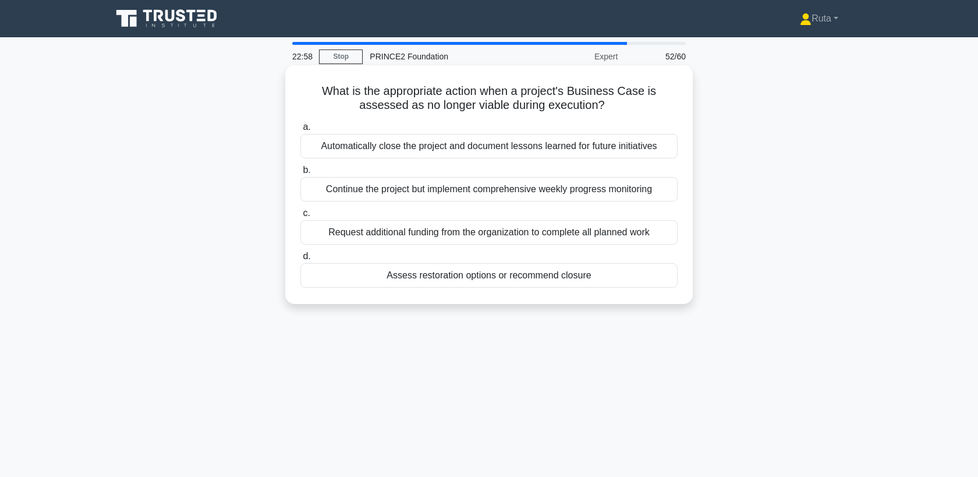
click at [421, 275] on div "Assess restoration options or recommend closure" at bounding box center [489, 275] width 377 height 24
click at [301, 260] on input "d. Assess restoration options or recommend closure" at bounding box center [301, 257] width 0 height 8
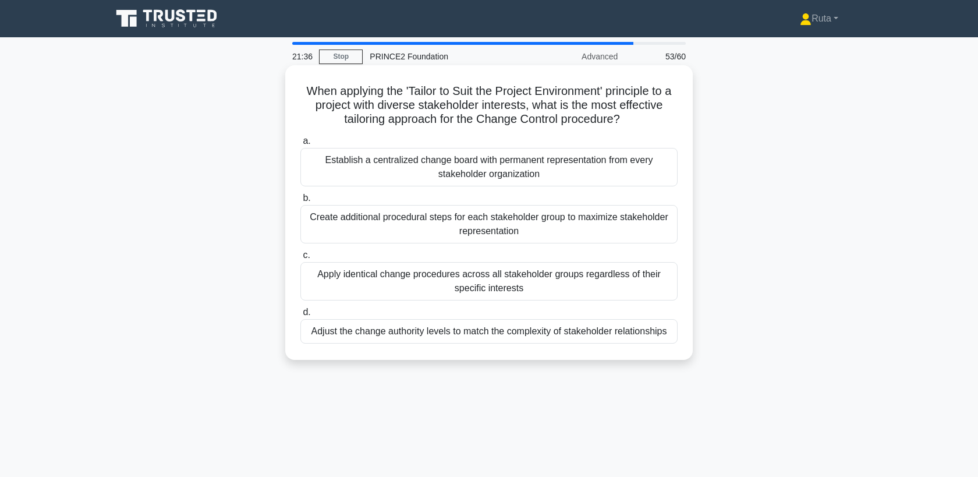
click at [456, 166] on div "Establish a centralized change board with permanent representation from every s…" at bounding box center [489, 167] width 377 height 38
click at [301, 145] on input "a. Establish a centralized change board with permanent representation from ever…" at bounding box center [301, 141] width 0 height 8
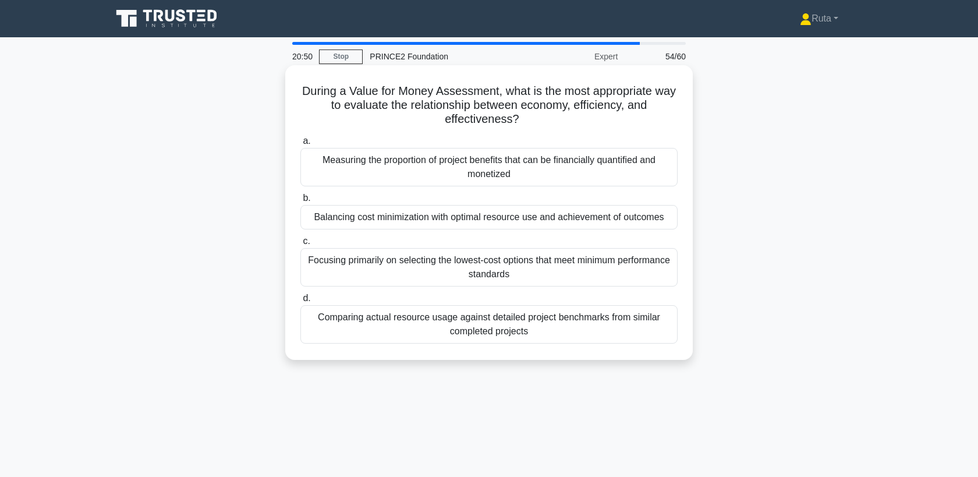
click at [457, 212] on div "Balancing cost minimization with optimal resource use and achievement of outcom…" at bounding box center [489, 217] width 377 height 24
click at [301, 202] on input "b. Balancing cost minimization with optimal resource use and achievement of out…" at bounding box center [301, 199] width 0 height 8
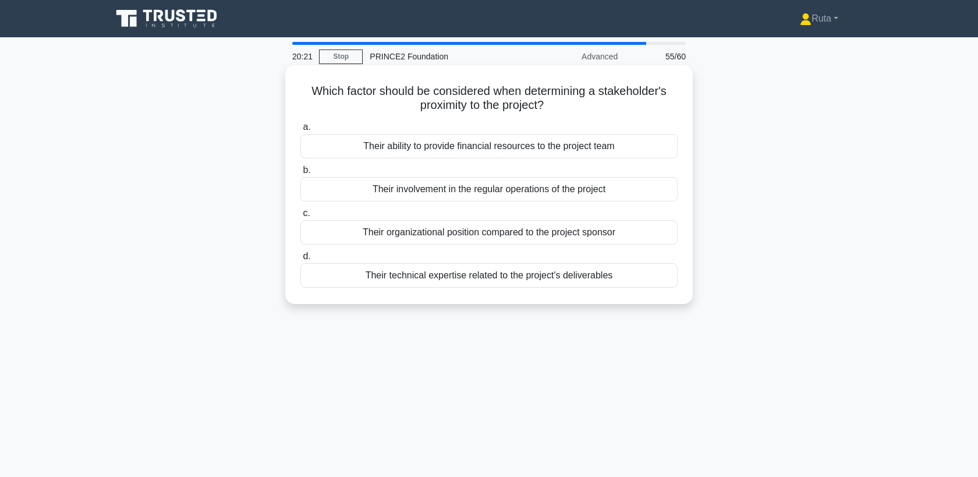
click at [464, 191] on div "Their involvement in the regular operations of the project" at bounding box center [489, 189] width 377 height 24
click at [301, 174] on input "b. Their involvement in the regular operations of the project" at bounding box center [301, 171] width 0 height 8
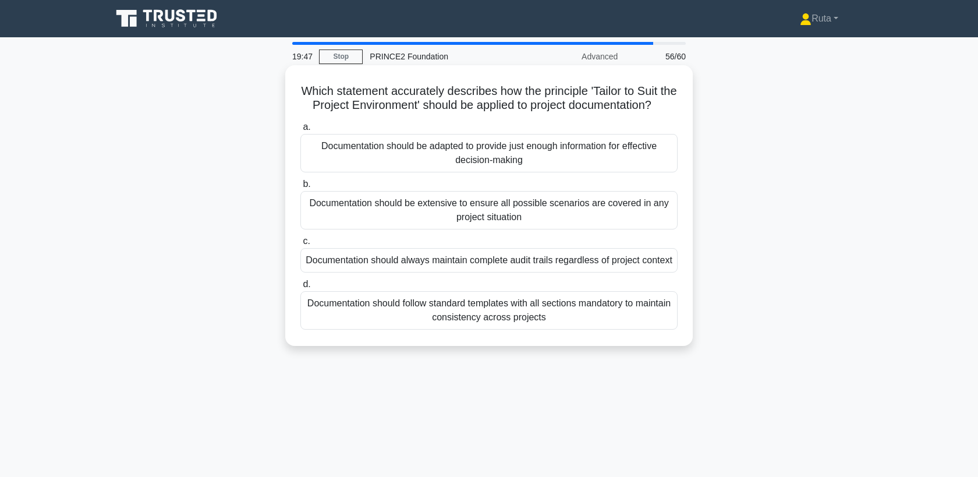
click at [485, 160] on div "Documentation should be adapted to provide just enough information for effectiv…" at bounding box center [489, 153] width 377 height 38
click at [301, 131] on input "a. Documentation should be adapted to provide just enough information for effec…" at bounding box center [301, 127] width 0 height 8
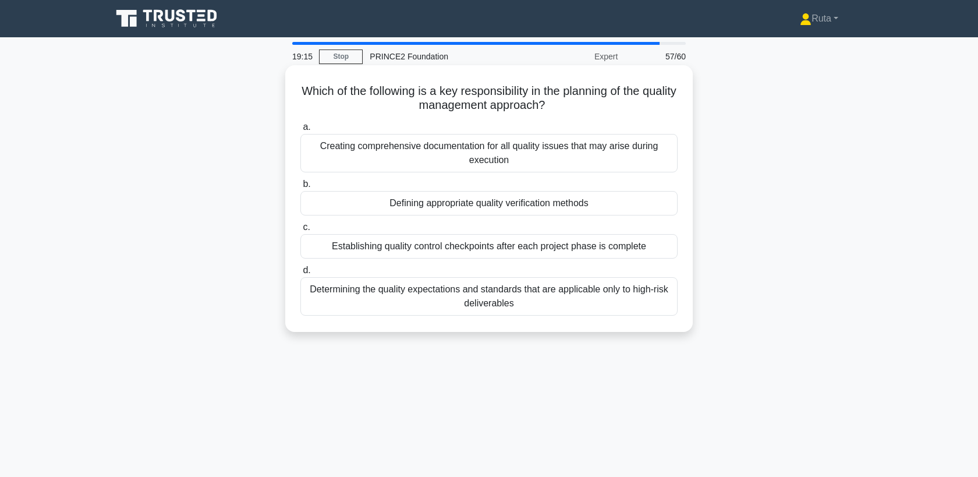
click at [490, 207] on div "Defining appropriate quality verification methods" at bounding box center [489, 203] width 377 height 24
click at [301, 188] on input "b. Defining appropriate quality verification methods" at bounding box center [301, 185] width 0 height 8
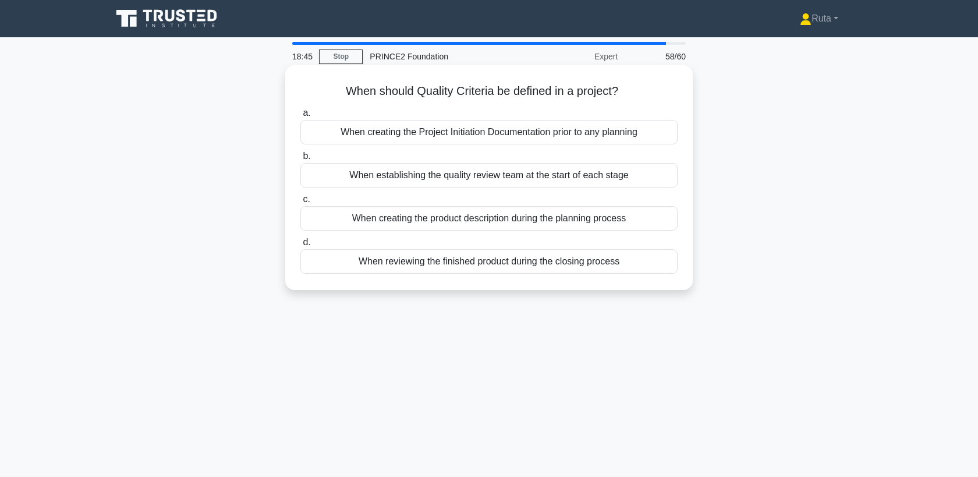
click at [486, 223] on div "When creating the product description during the planning process" at bounding box center [489, 218] width 377 height 24
click at [301, 203] on input "c. When creating the product description during the planning process" at bounding box center [301, 200] width 0 height 8
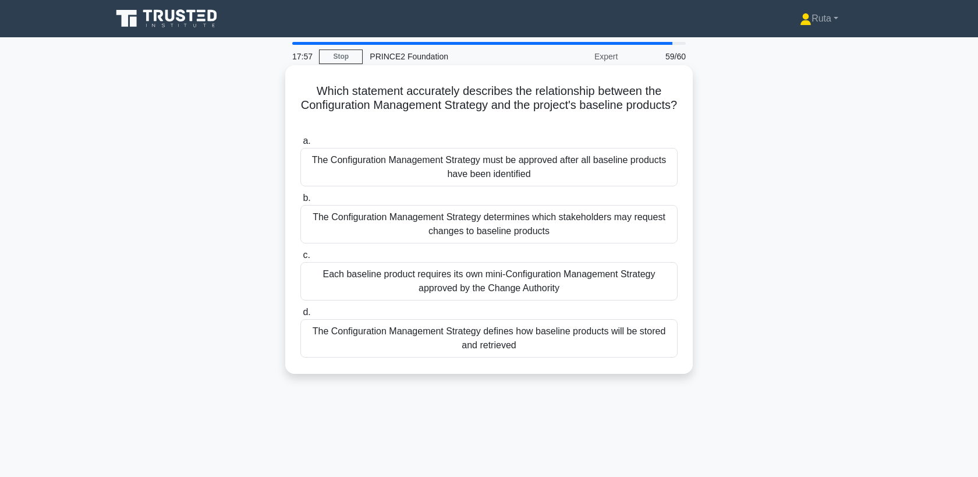
click at [483, 166] on div "The Configuration Management Strategy must be approved after all baseline produ…" at bounding box center [489, 167] width 377 height 38
click at [301, 145] on input "a. The Configuration Management Strategy must be approved after all baseline pr…" at bounding box center [301, 141] width 0 height 8
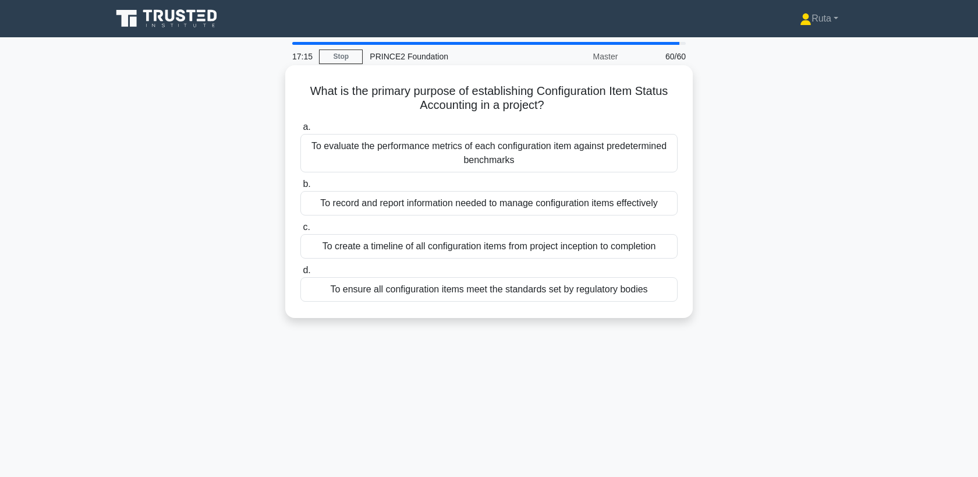
click at [442, 204] on div "To record and report information needed to manage configuration items effective…" at bounding box center [489, 203] width 377 height 24
click at [301, 188] on input "b. To record and report information needed to manage configuration items effect…" at bounding box center [301, 185] width 0 height 8
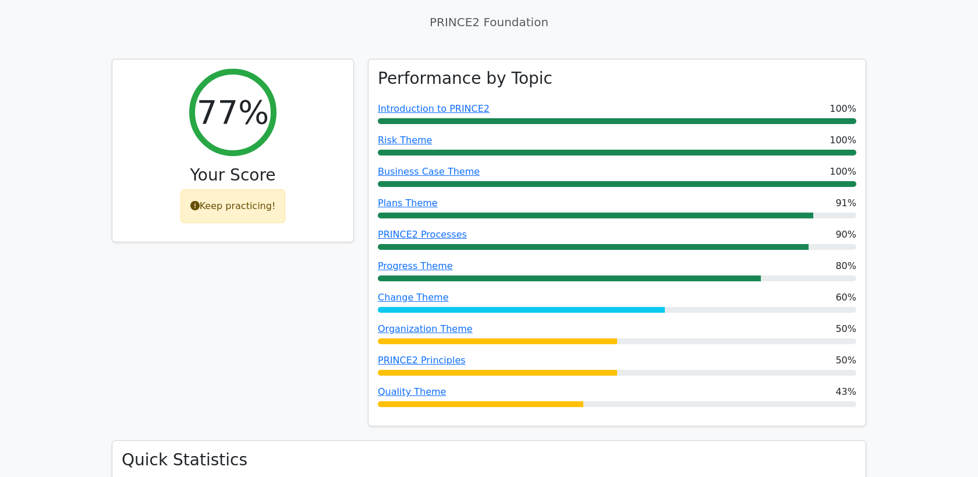
scroll to position [108, 0]
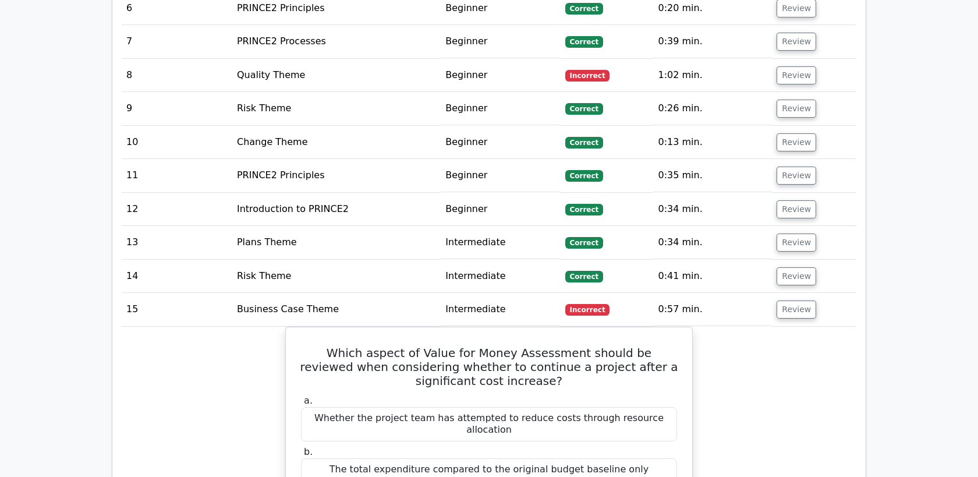
scroll to position [1068, 0]
